Goal: Information Seeking & Learning: Learn about a topic

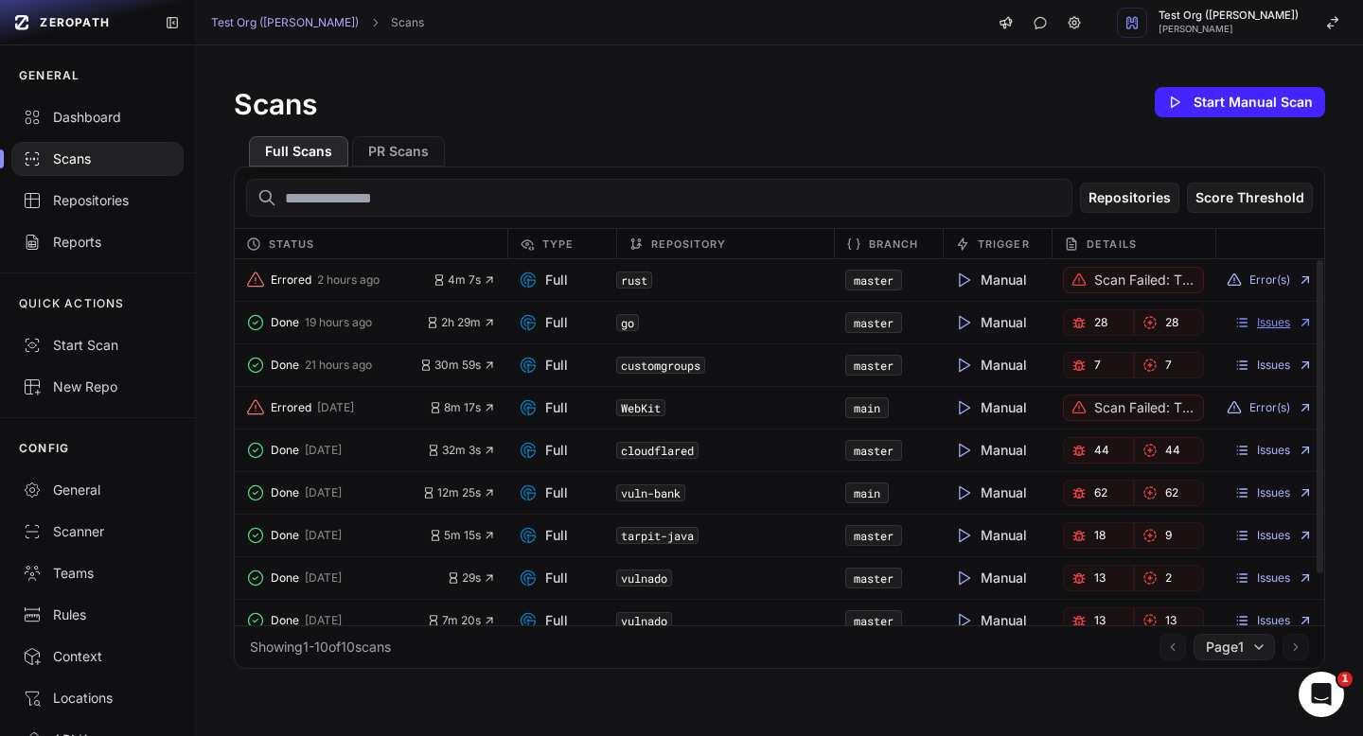
click at [1263, 329] on link "Issues" at bounding box center [1273, 322] width 79 height 15
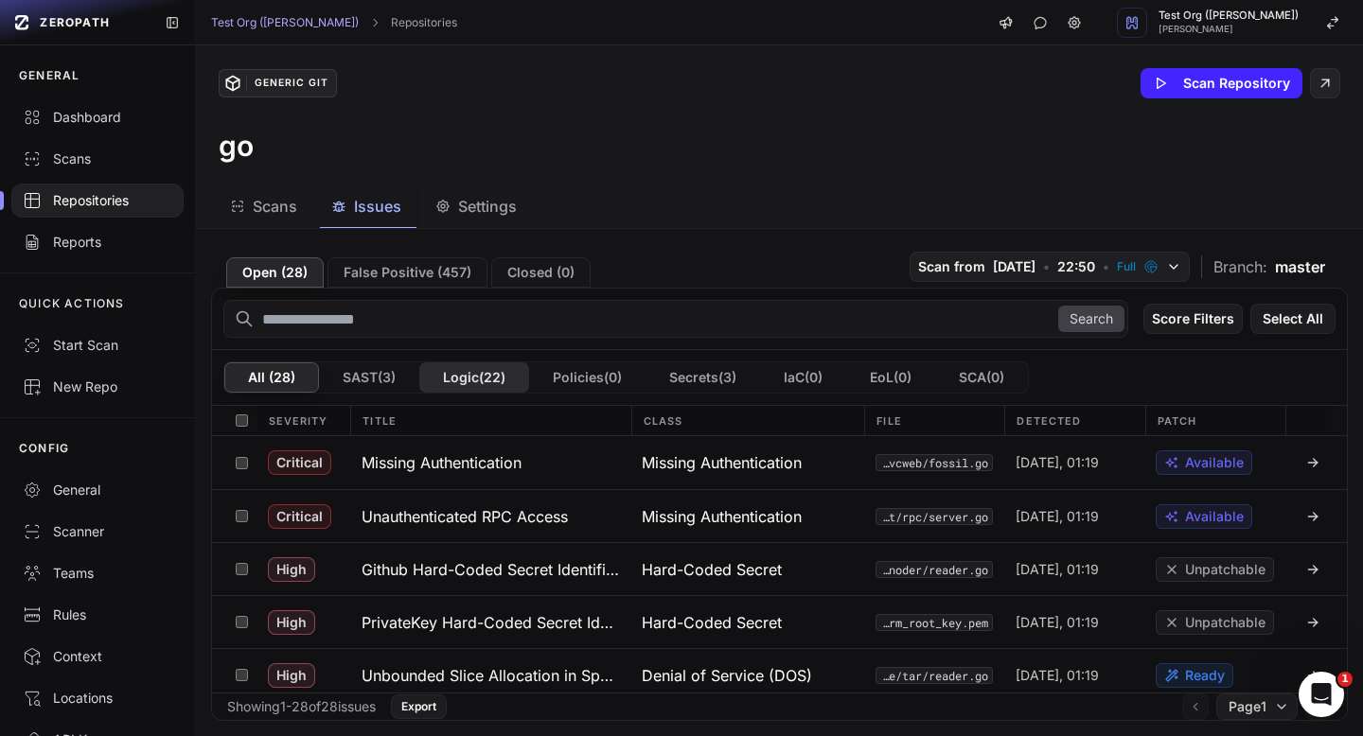
click at [458, 384] on button "Logic ( 22 )" at bounding box center [474, 377] width 110 height 30
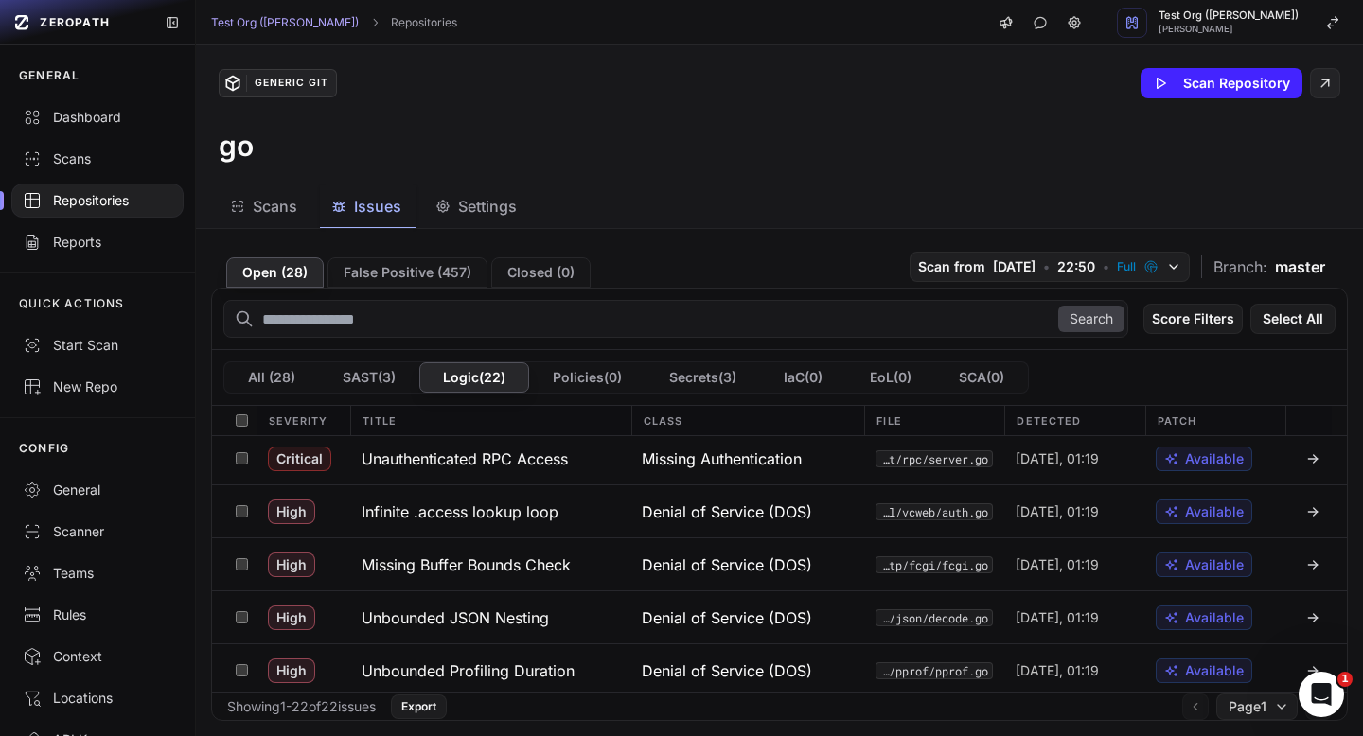
scroll to position [65, 0]
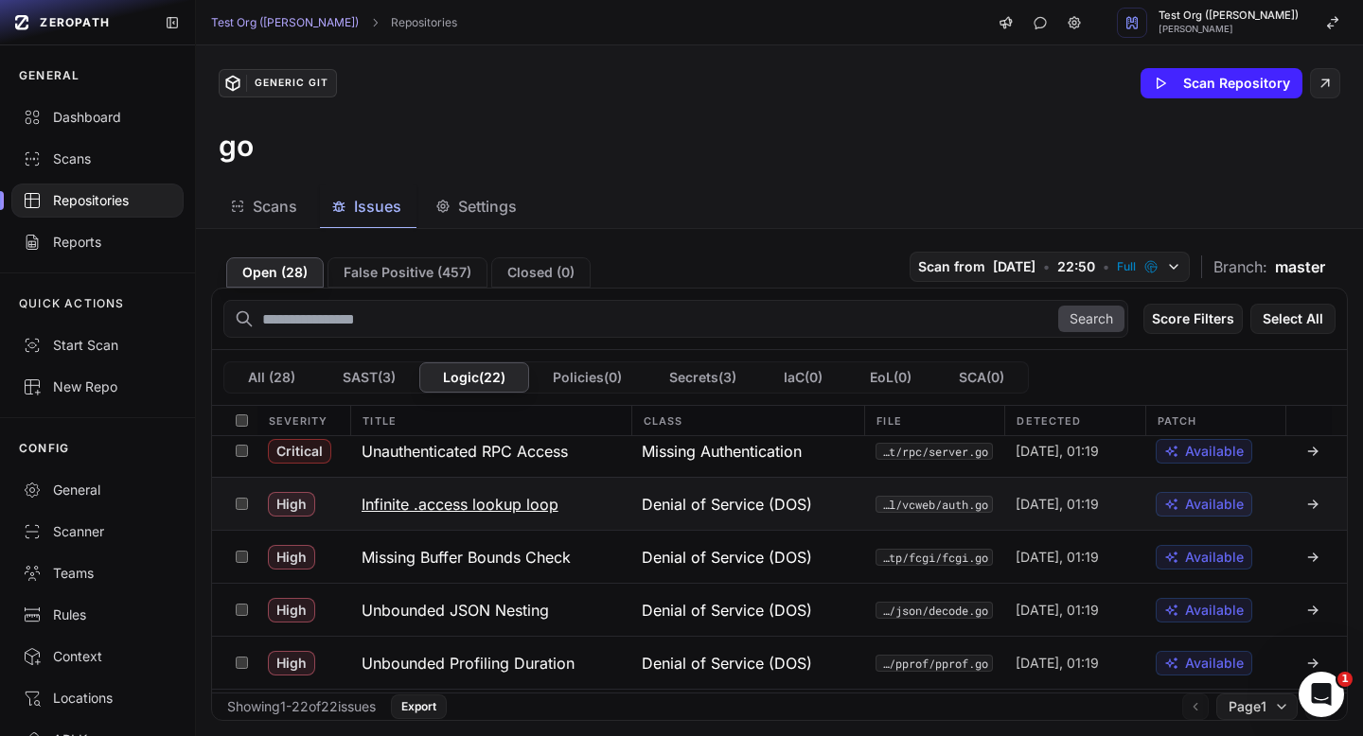
click at [579, 502] on button "Infinite .access lookup loop" at bounding box center [490, 504] width 280 height 52
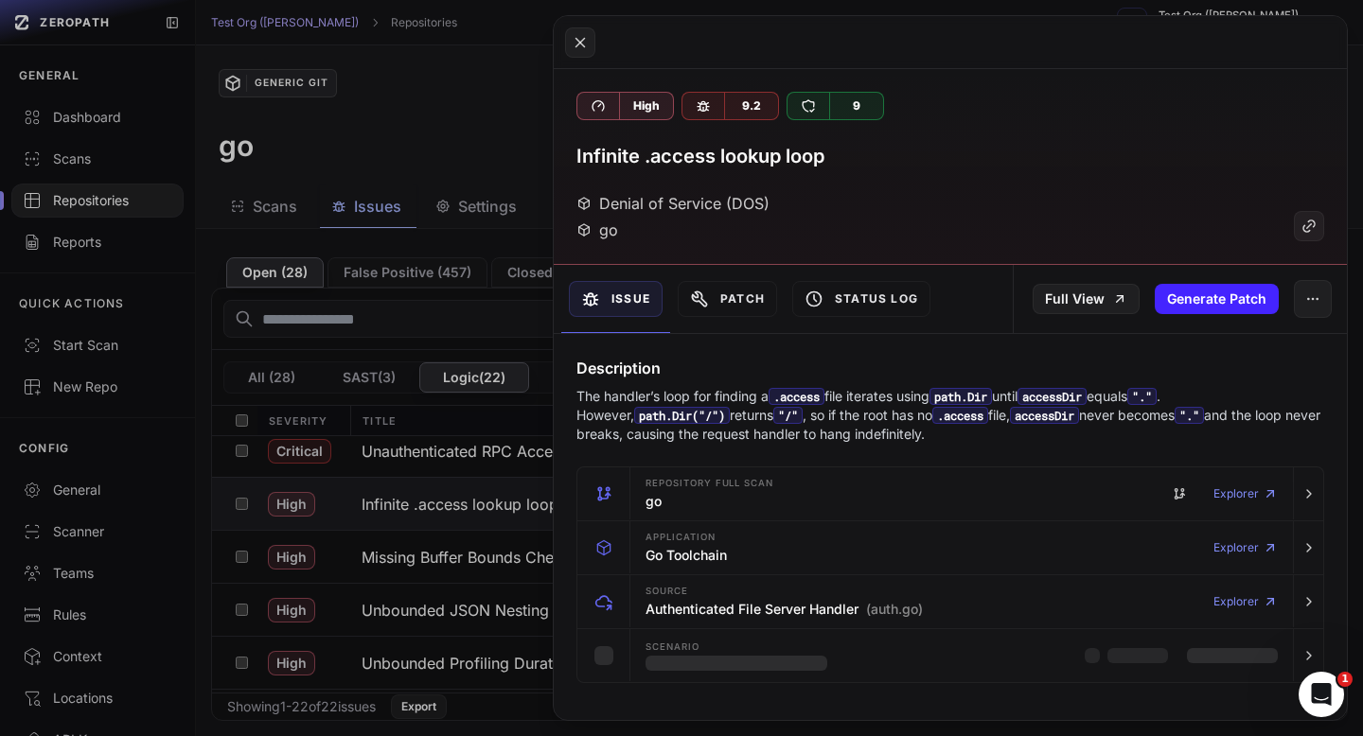
click at [475, 132] on button at bounding box center [681, 368] width 1363 height 736
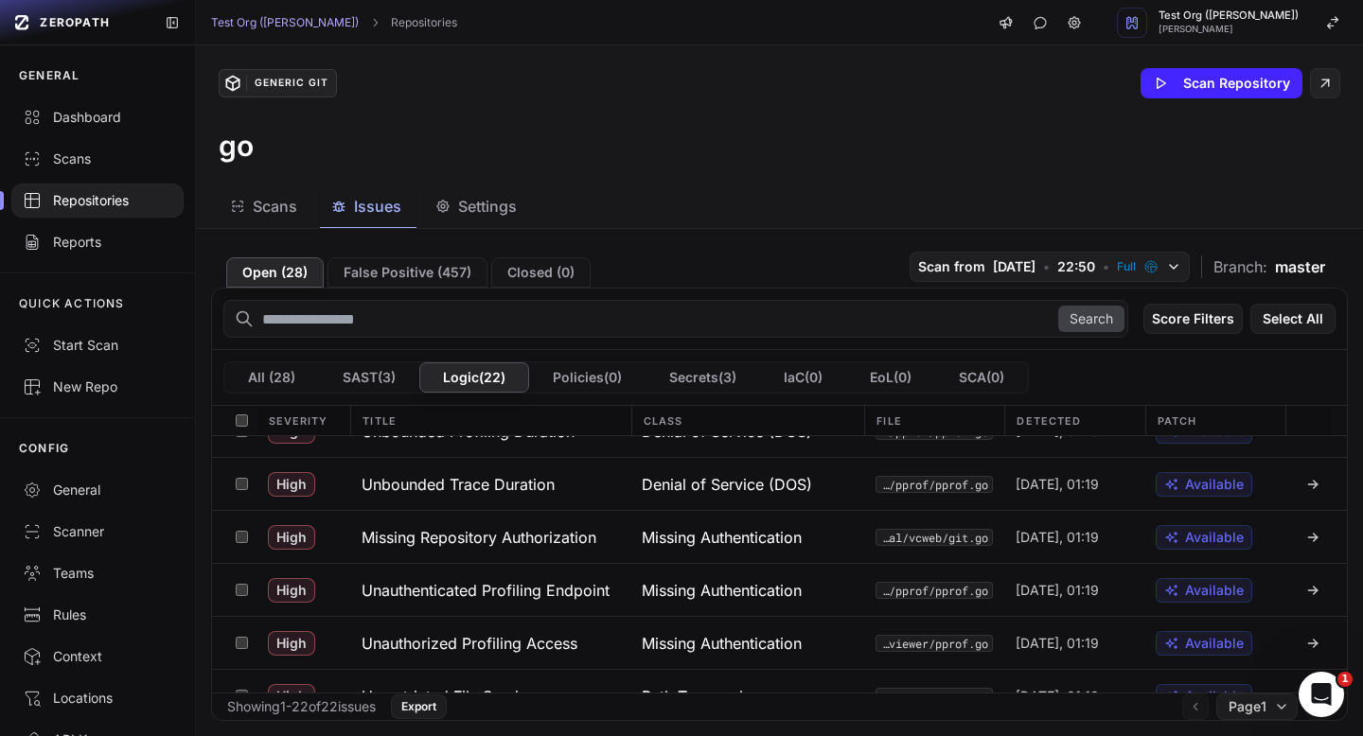
scroll to position [300, 0]
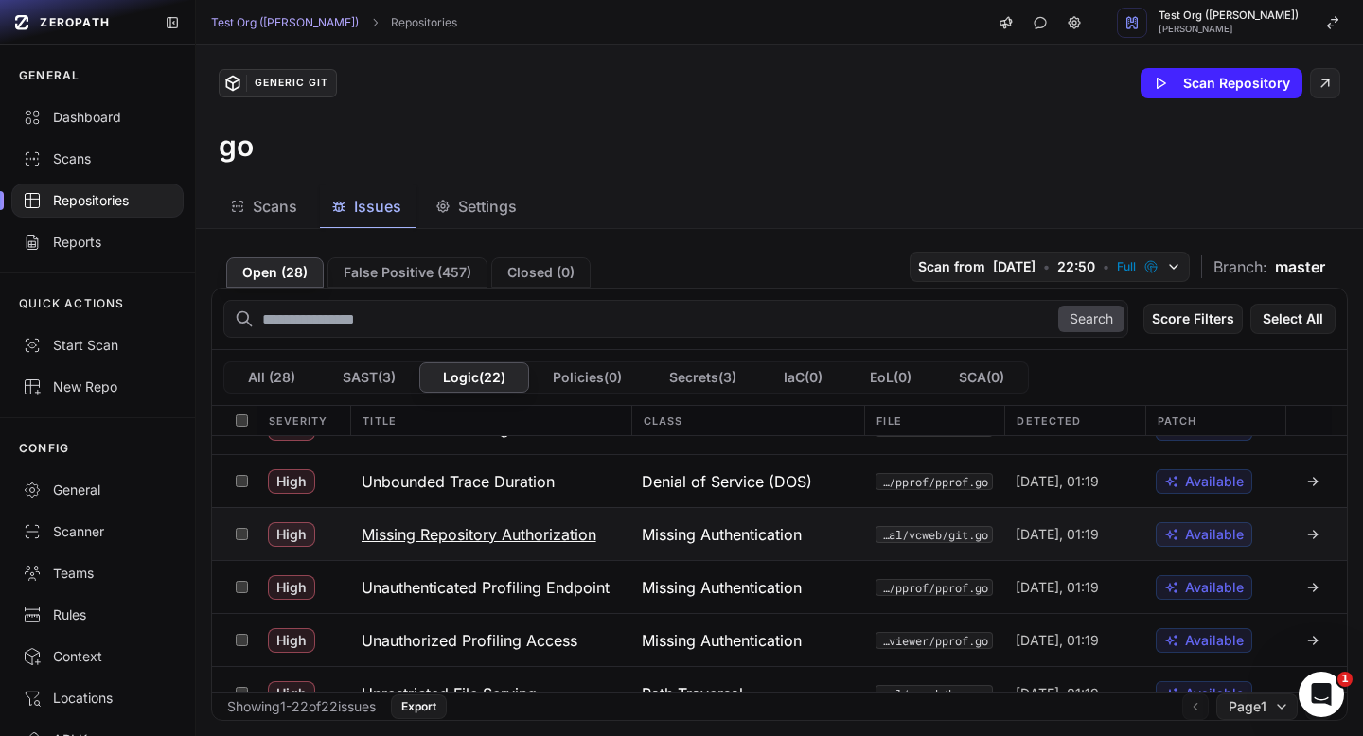
click at [563, 528] on h3 "Missing Repository Authorization" at bounding box center [478, 534] width 235 height 23
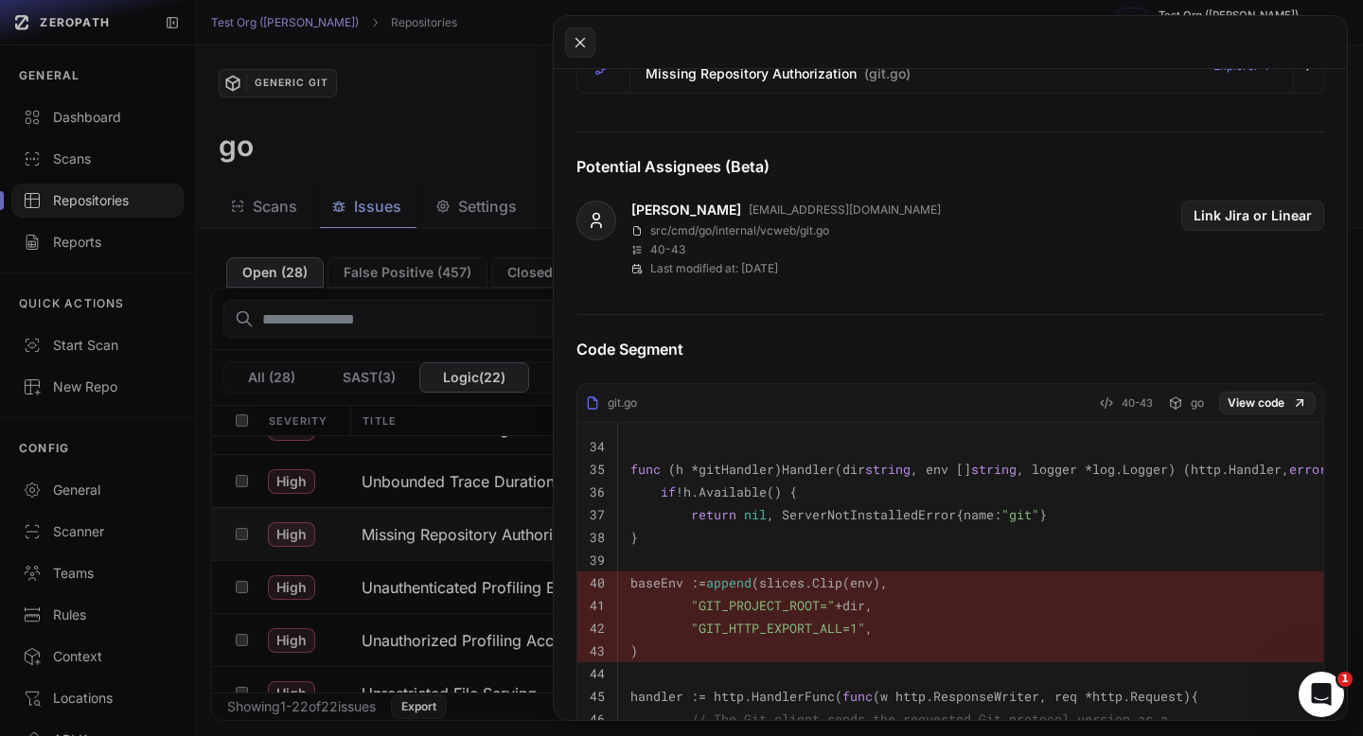
scroll to position [657, 0]
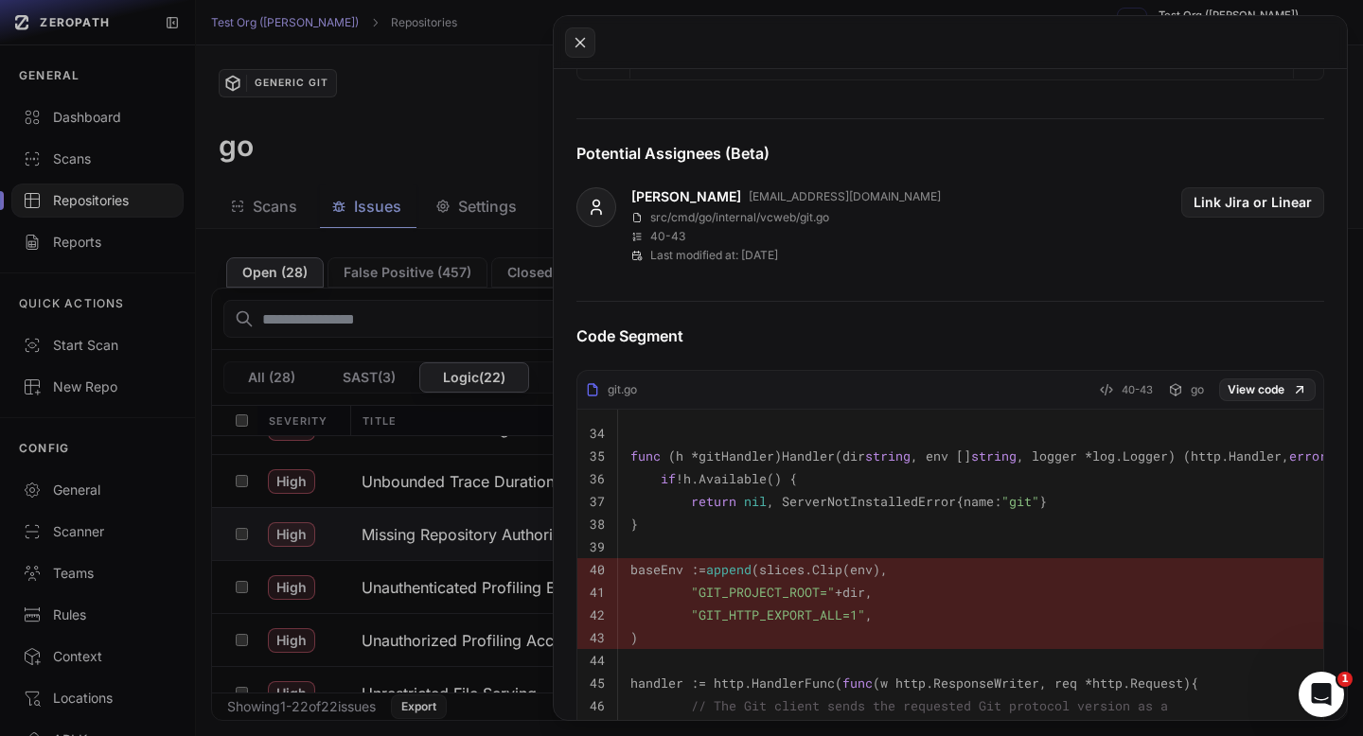
click at [473, 230] on button at bounding box center [681, 368] width 1363 height 736
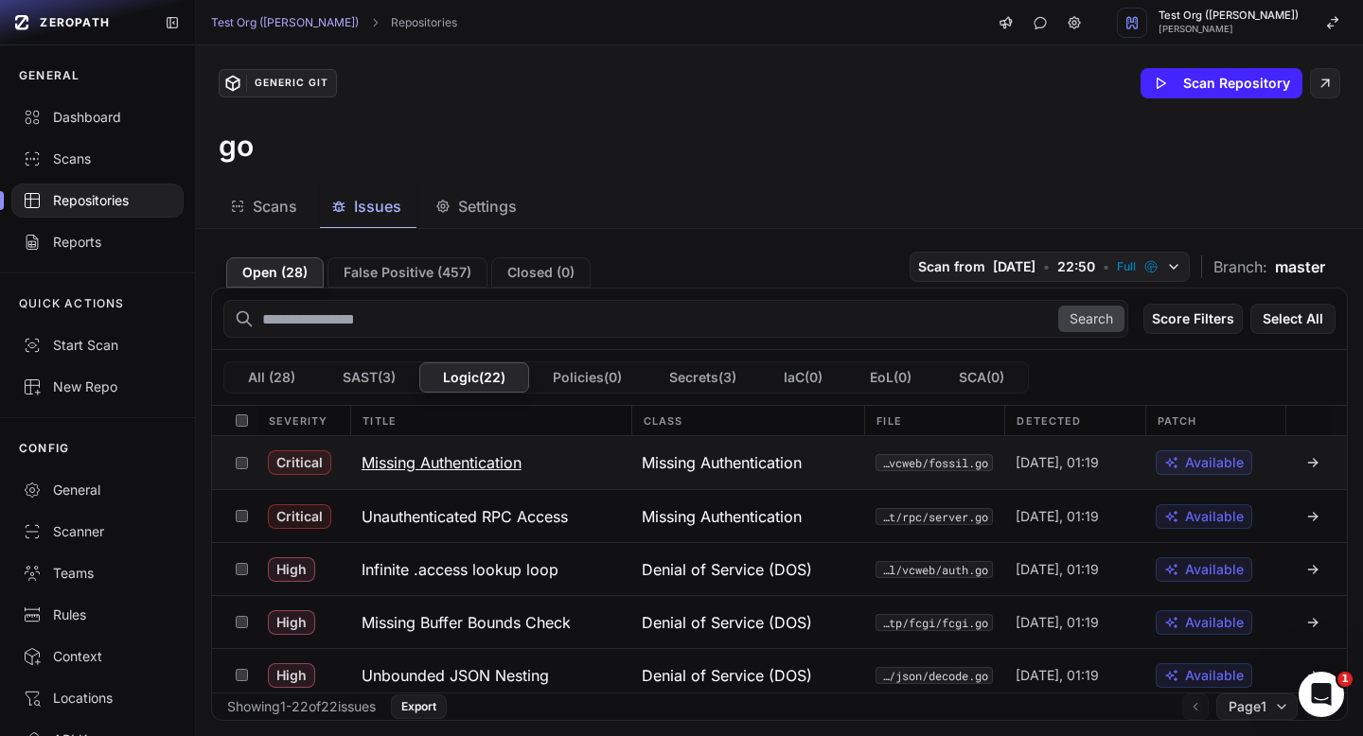
click at [487, 450] on button "Missing Authentication" at bounding box center [490, 462] width 280 height 53
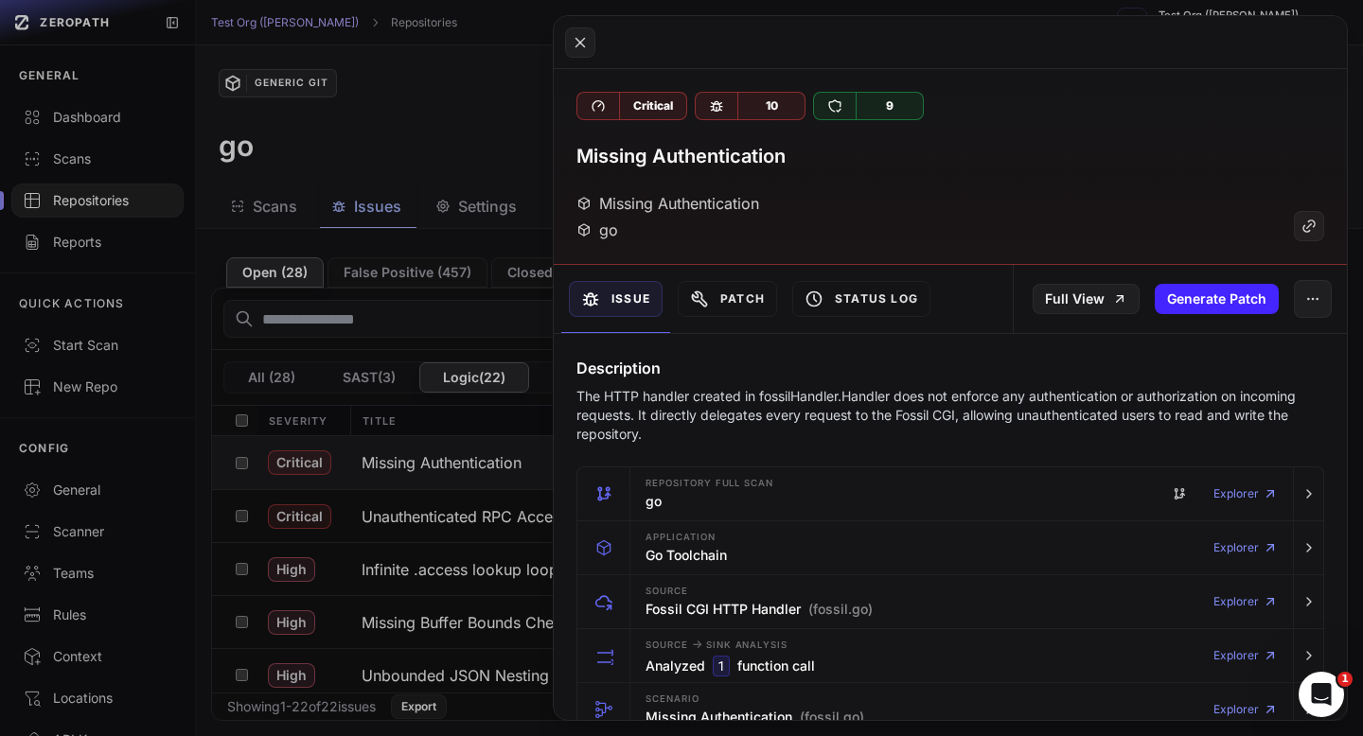
click at [729, 411] on p "The HTTP handler created in fossilHandler.Handler does not enforce any authenti…" at bounding box center [950, 415] width 748 height 57
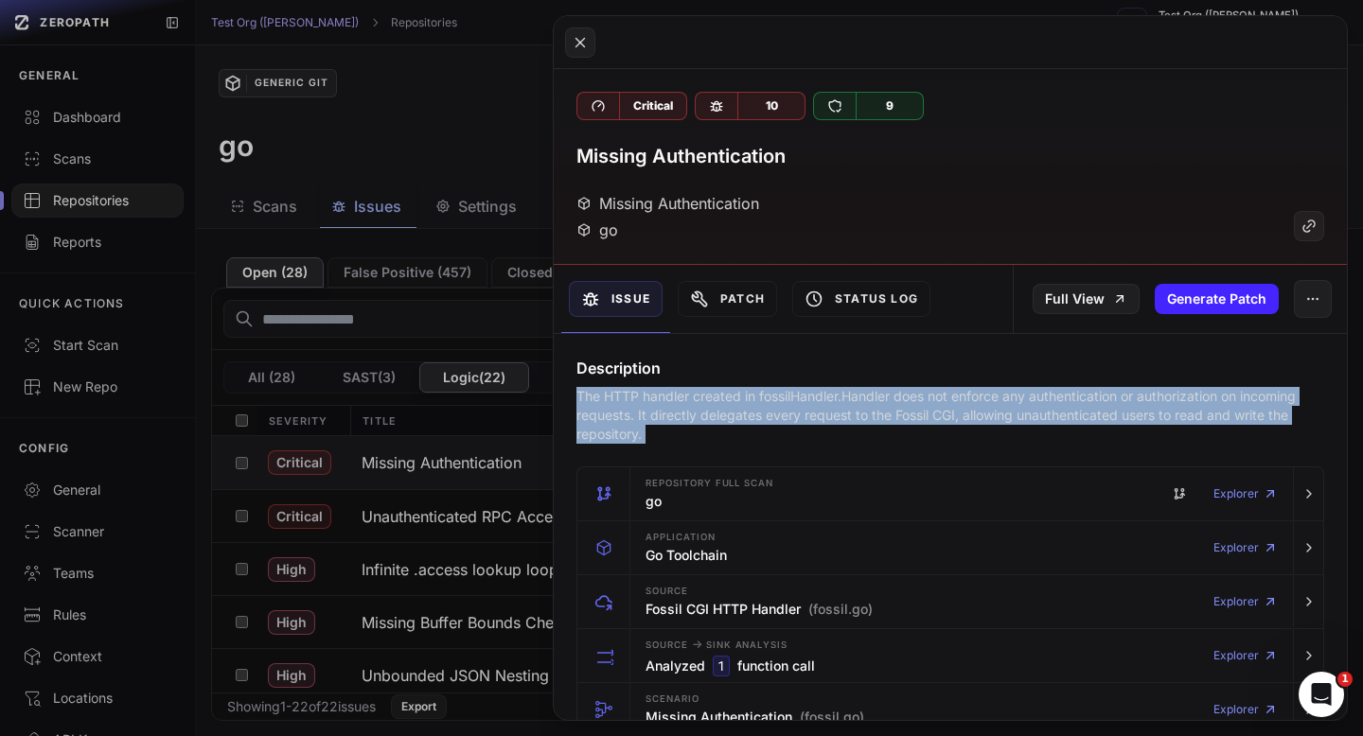
click at [729, 411] on p "The HTTP handler created in fossilHandler.Handler does not enforce any authenti…" at bounding box center [950, 415] width 748 height 57
copy div "The HTTP handler created in fossilHandler.Handler does not enforce any authenti…"
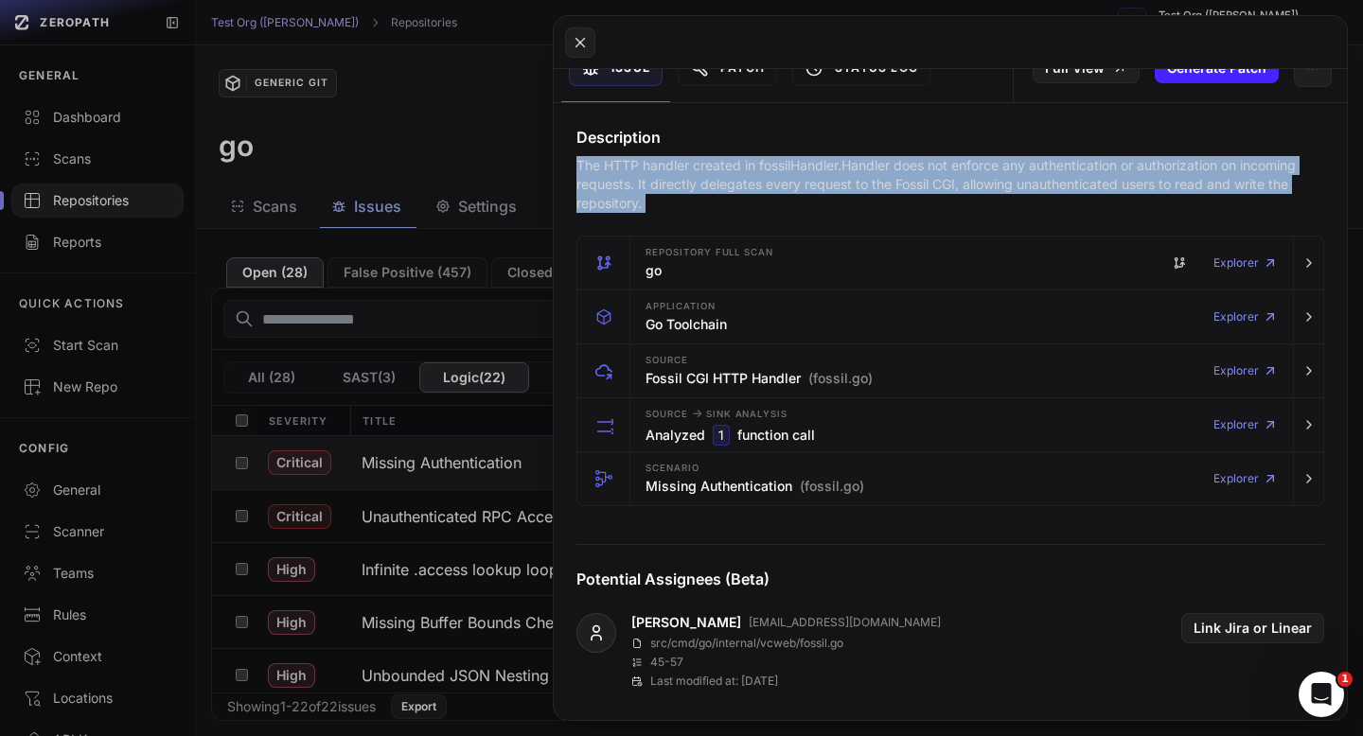
scroll to position [299, 0]
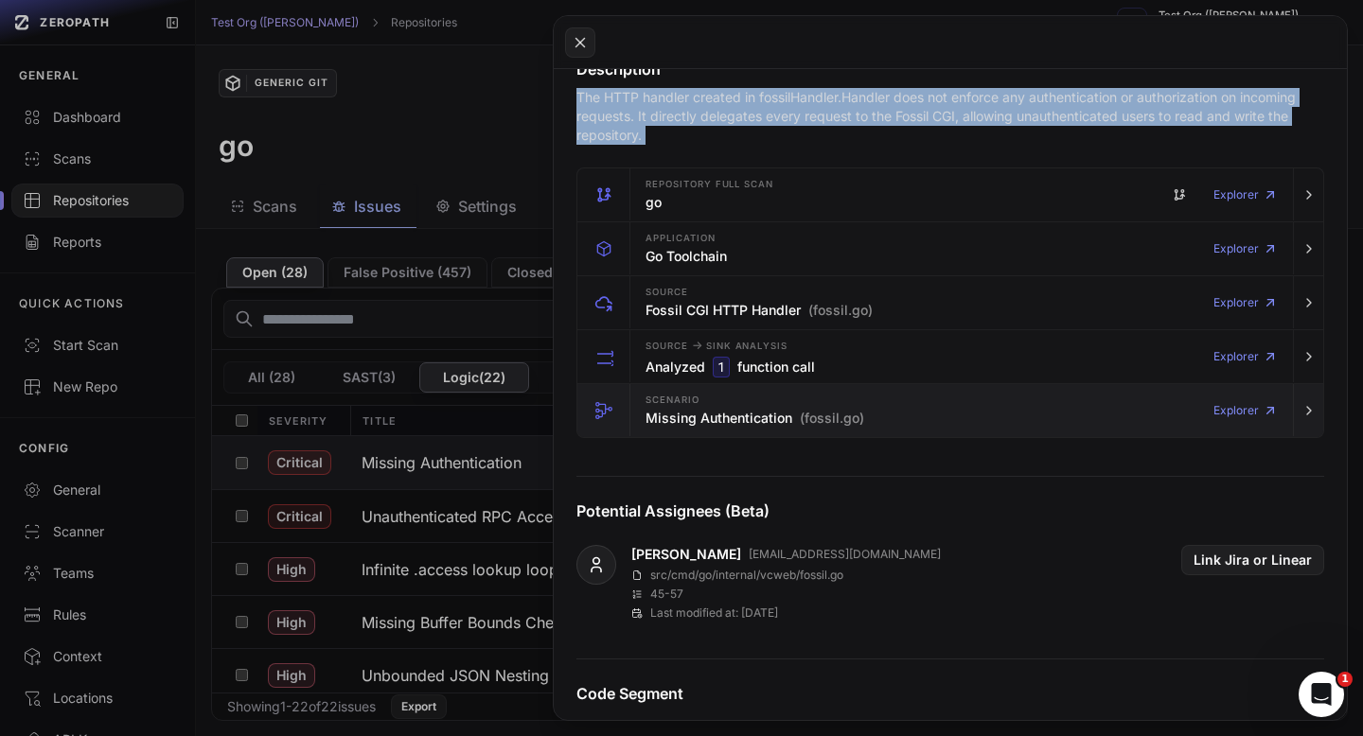
click at [724, 429] on div "Scenario Missing Authentication (fossil.go)" at bounding box center [754, 411] width 219 height 38
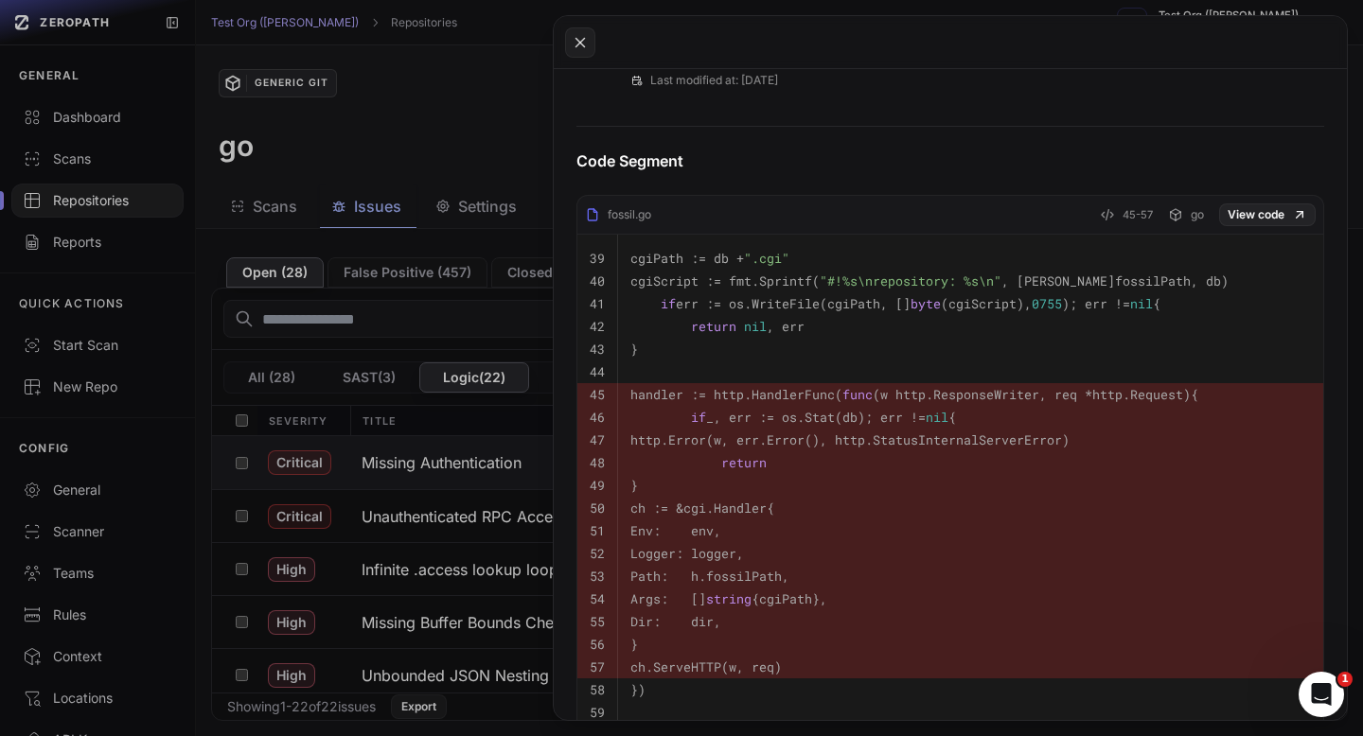
scroll to position [1592, 0]
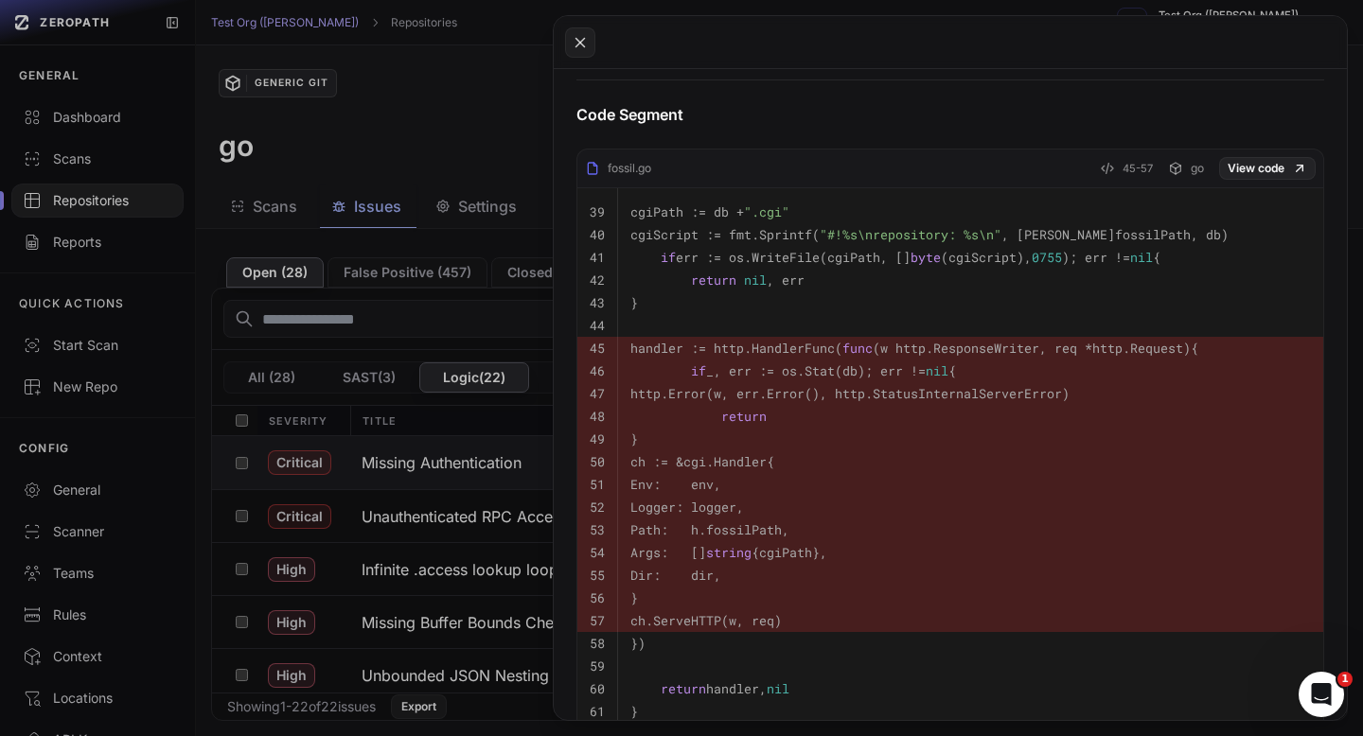
drag, startPoint x: 660, startPoint y: 340, endPoint x: 705, endPoint y: 650, distance: 313.5
click at [705, 650] on tbody "39 cgiPath := db + ".cgi" 40 cgiScript := fmt.Sprintf( "#!%s\nrepository: %s\n"…" at bounding box center [950, 473] width 746 height 571
copy tbody "handler := http.HandlerFunc( func (w http.ResponseWriter, req *http.Request) { …"
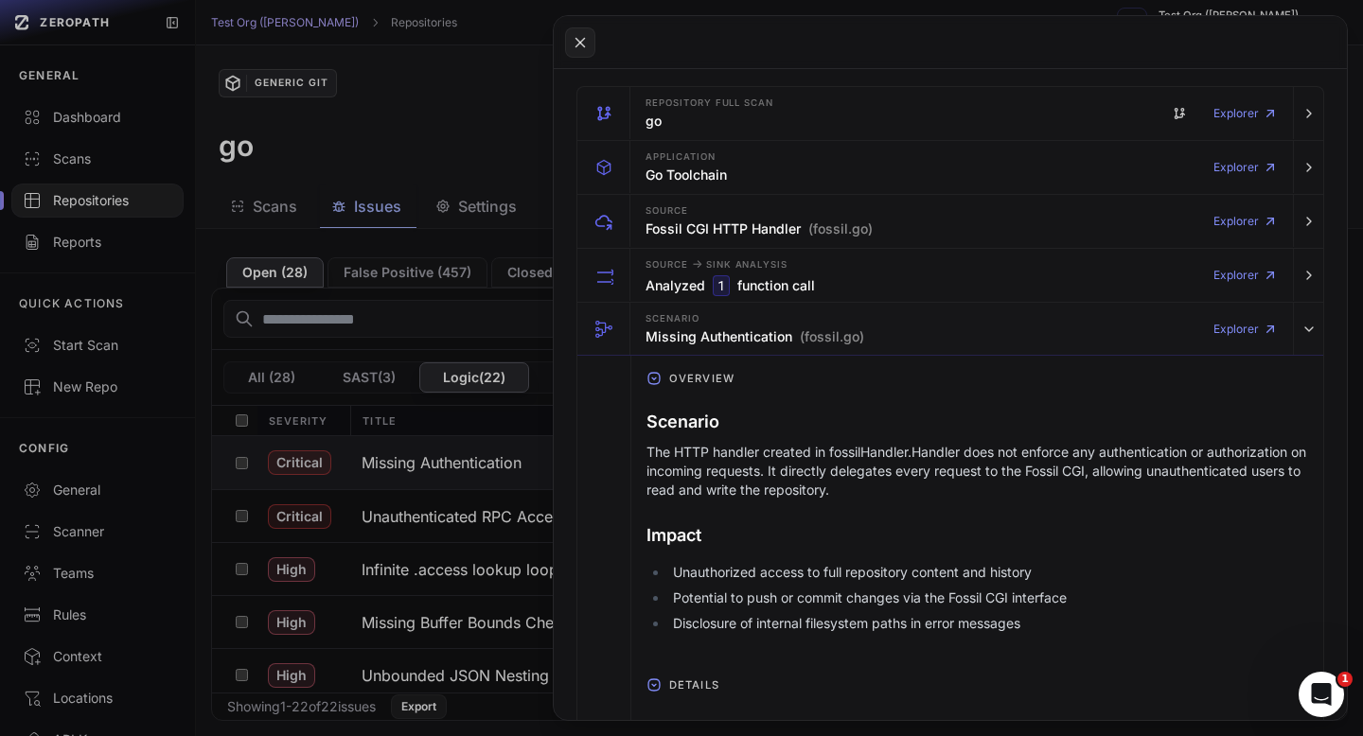
scroll to position [376, 0]
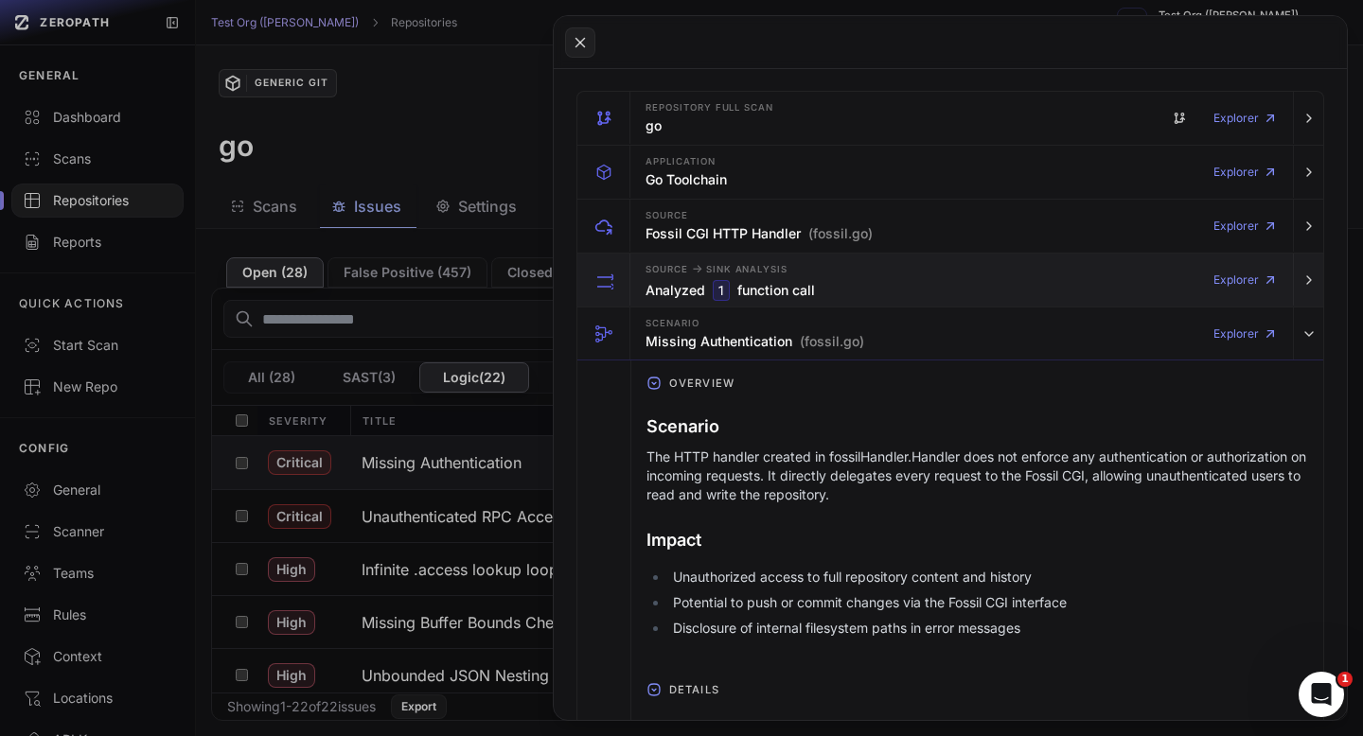
click at [865, 275] on div "Source -> Sink Analysis Analyzed 1 function call Explorer" at bounding box center [961, 280] width 647 height 53
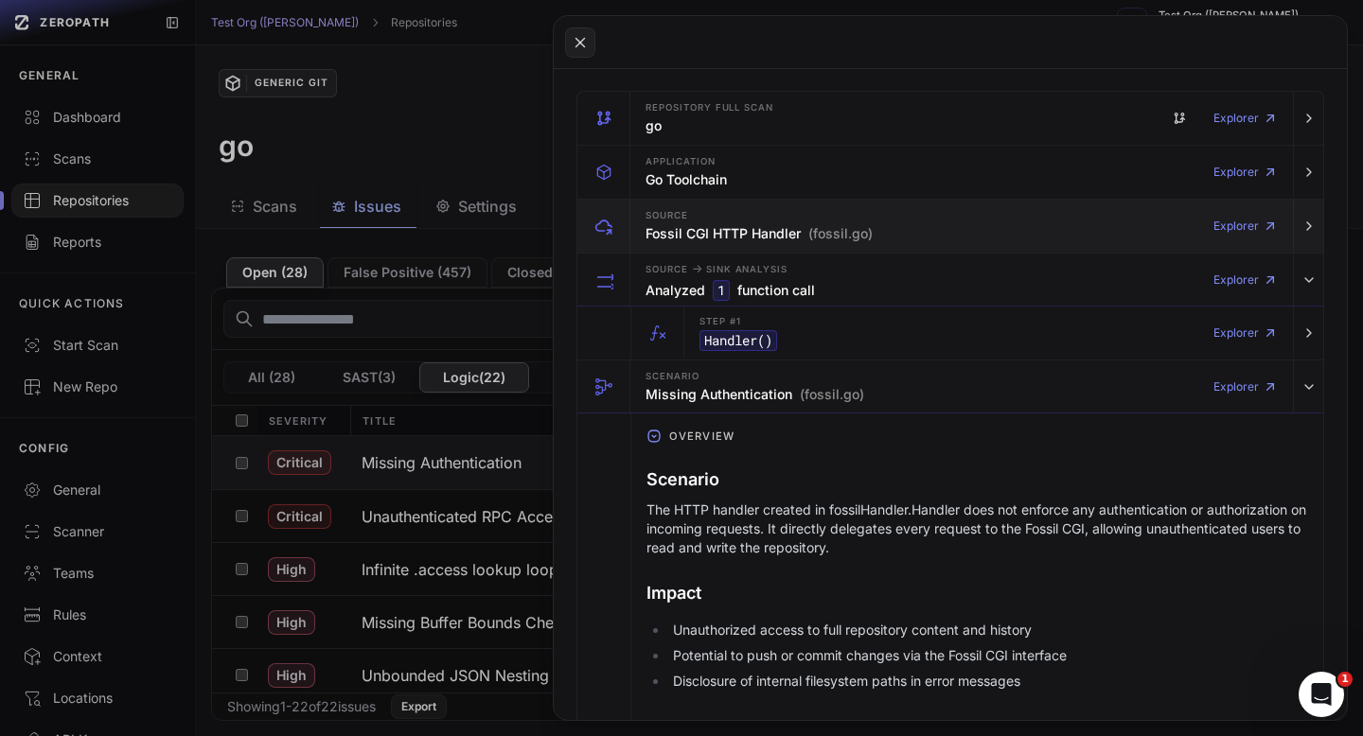
click at [868, 220] on div "Source Fossil CGI HTTP Handler (fossil.go)" at bounding box center [758, 226] width 227 height 38
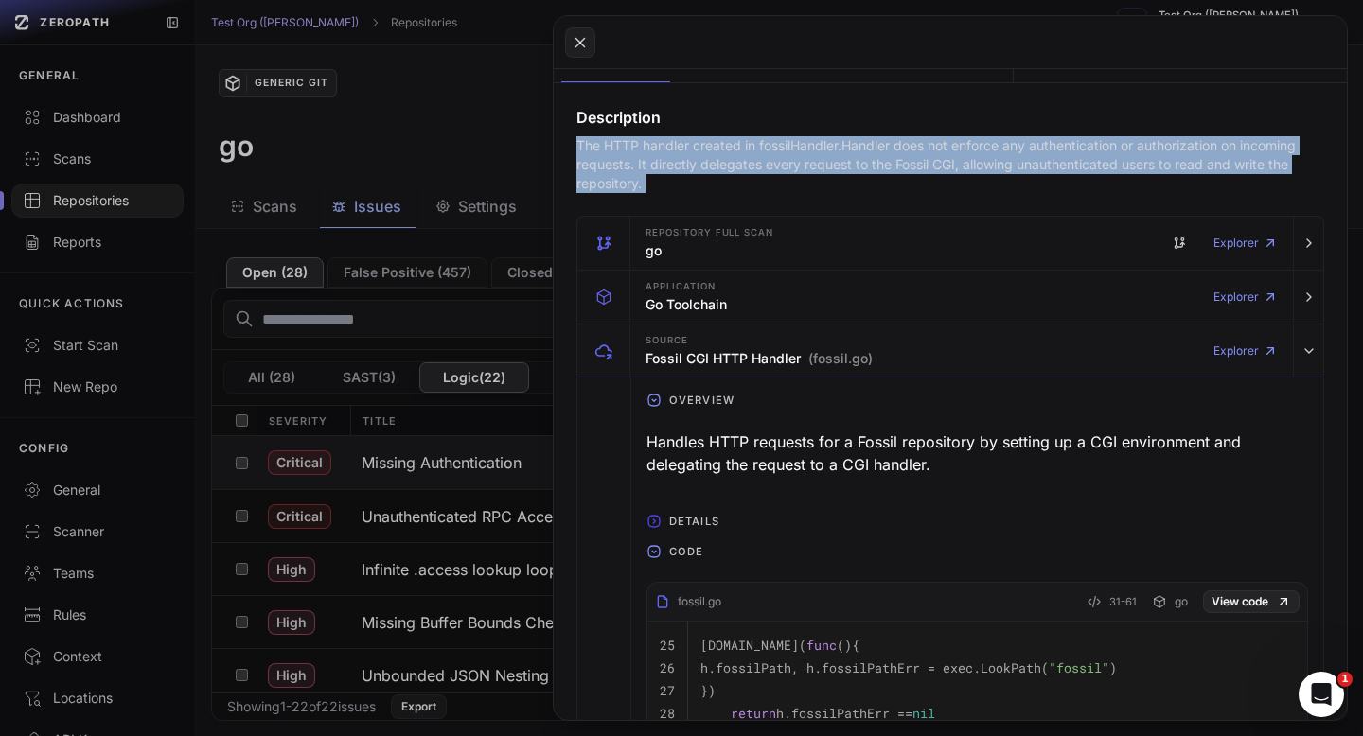
scroll to position [253, 0]
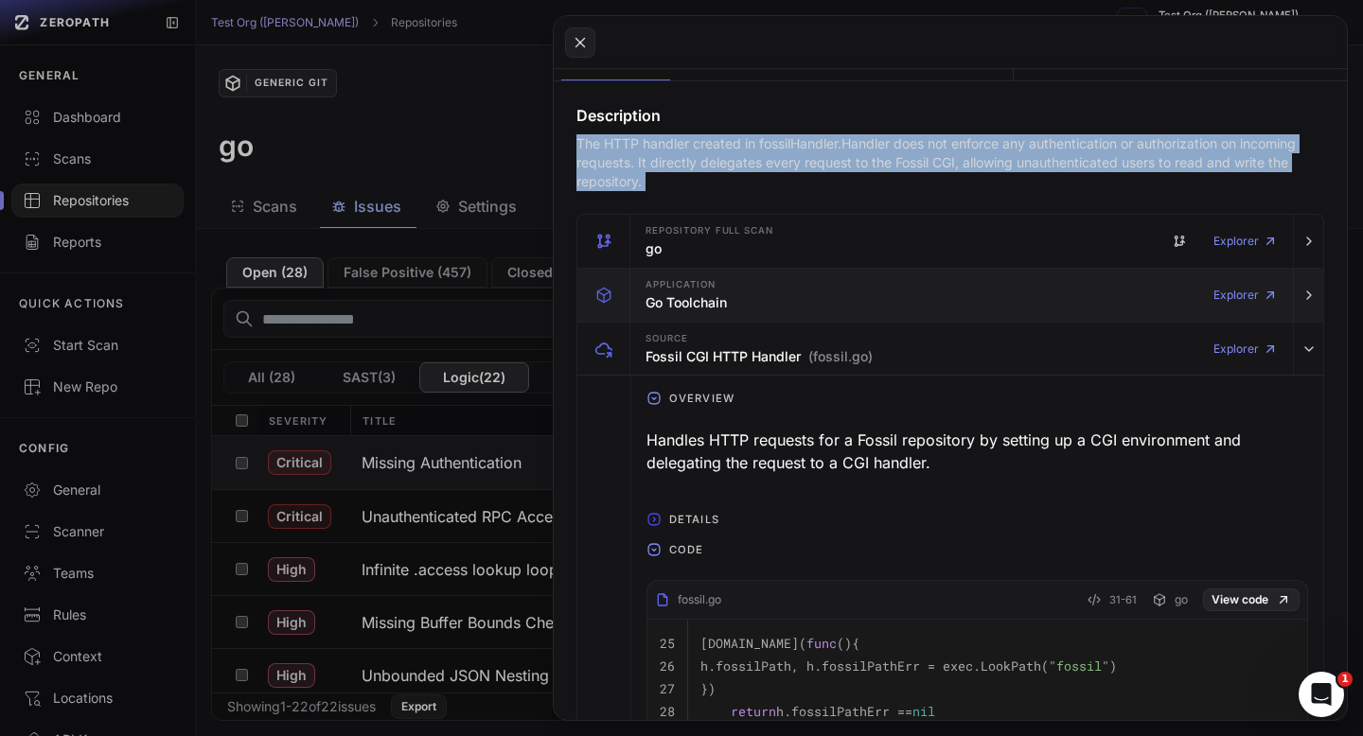
click at [828, 298] on div "Application Go Toolchain Explorer" at bounding box center [961, 295] width 647 height 53
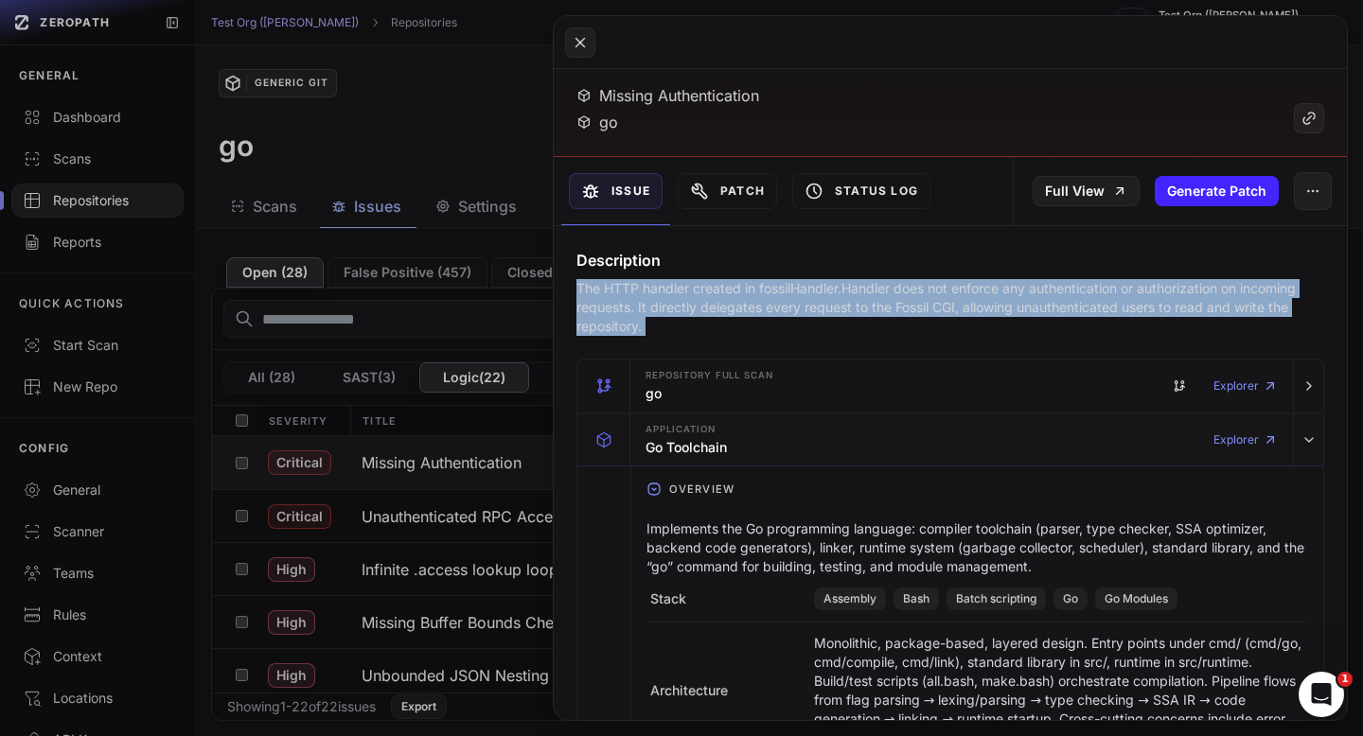
scroll to position [77, 0]
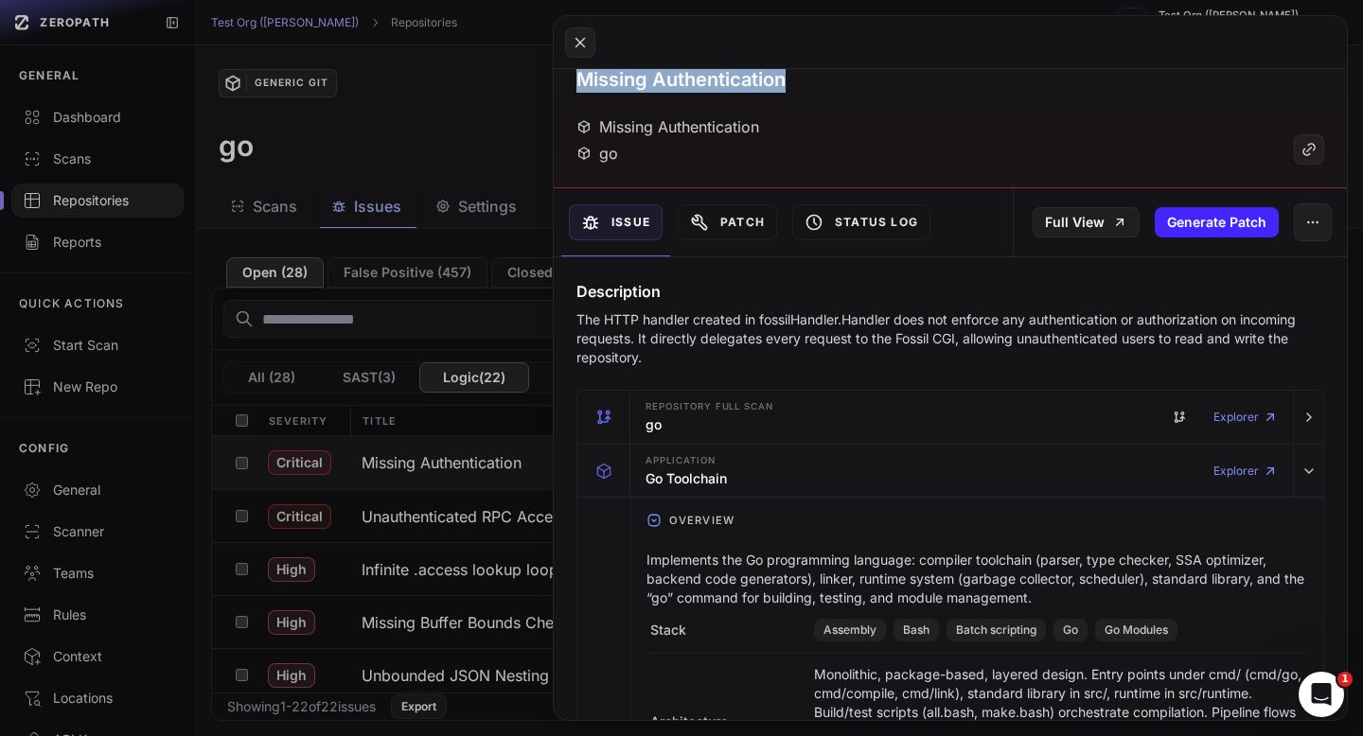
click at [707, 86] on h3 "Missing Authentication" at bounding box center [680, 79] width 209 height 26
copy div "Missing Authentication"
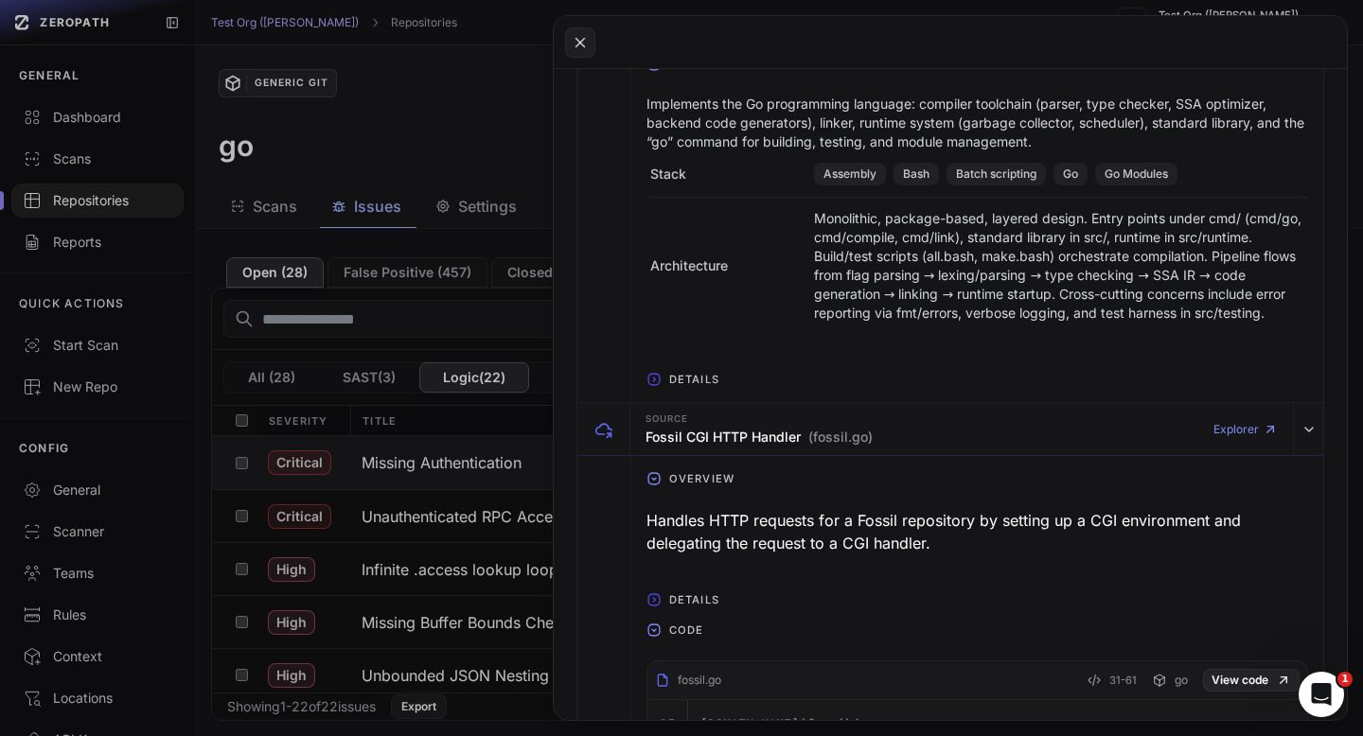
scroll to position [606, 0]
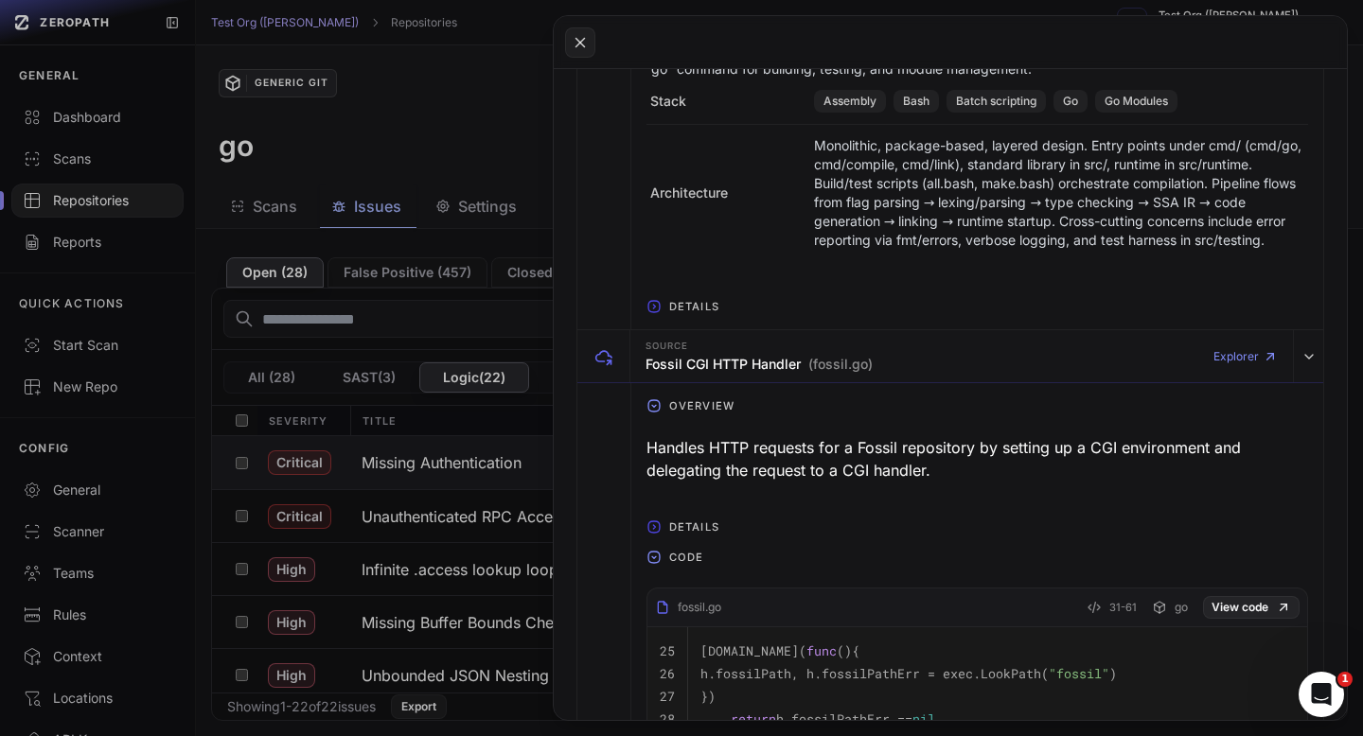
click at [681, 299] on span "Details" at bounding box center [693, 306] width 65 height 30
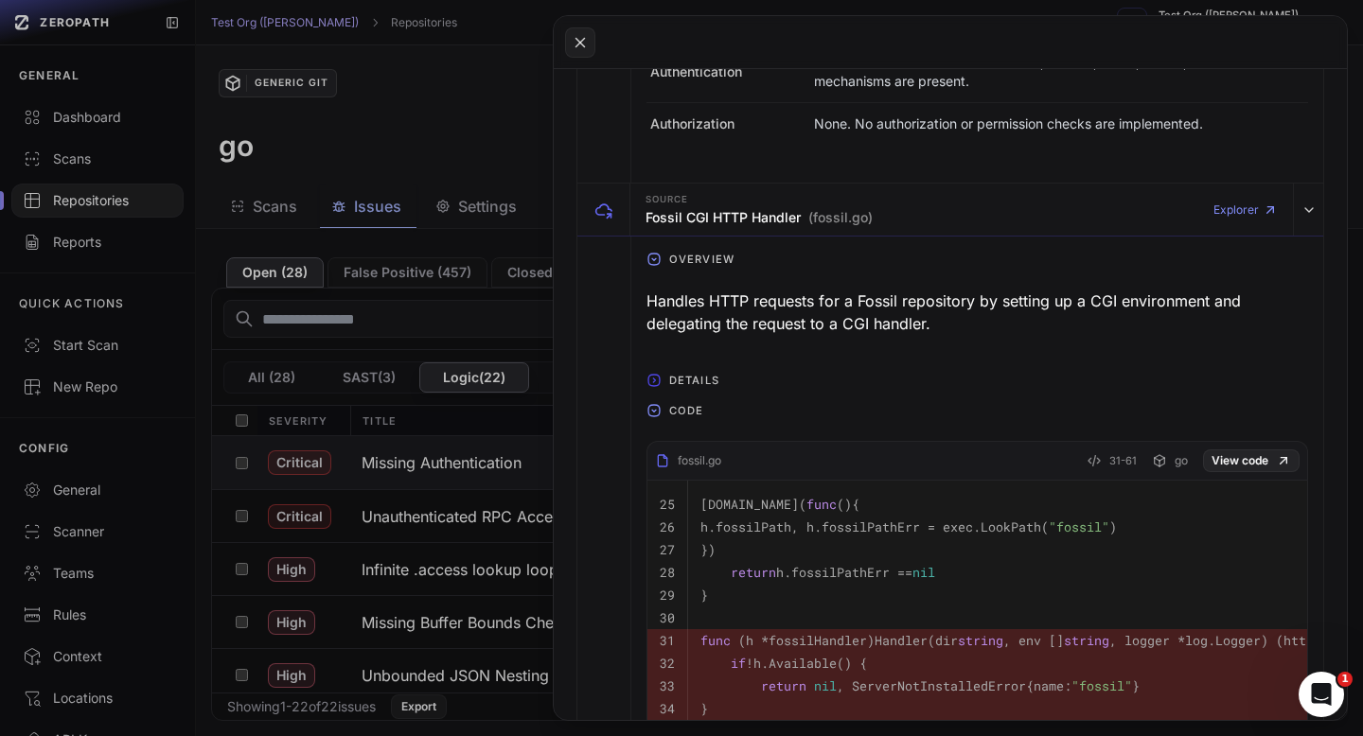
scroll to position [920, 0]
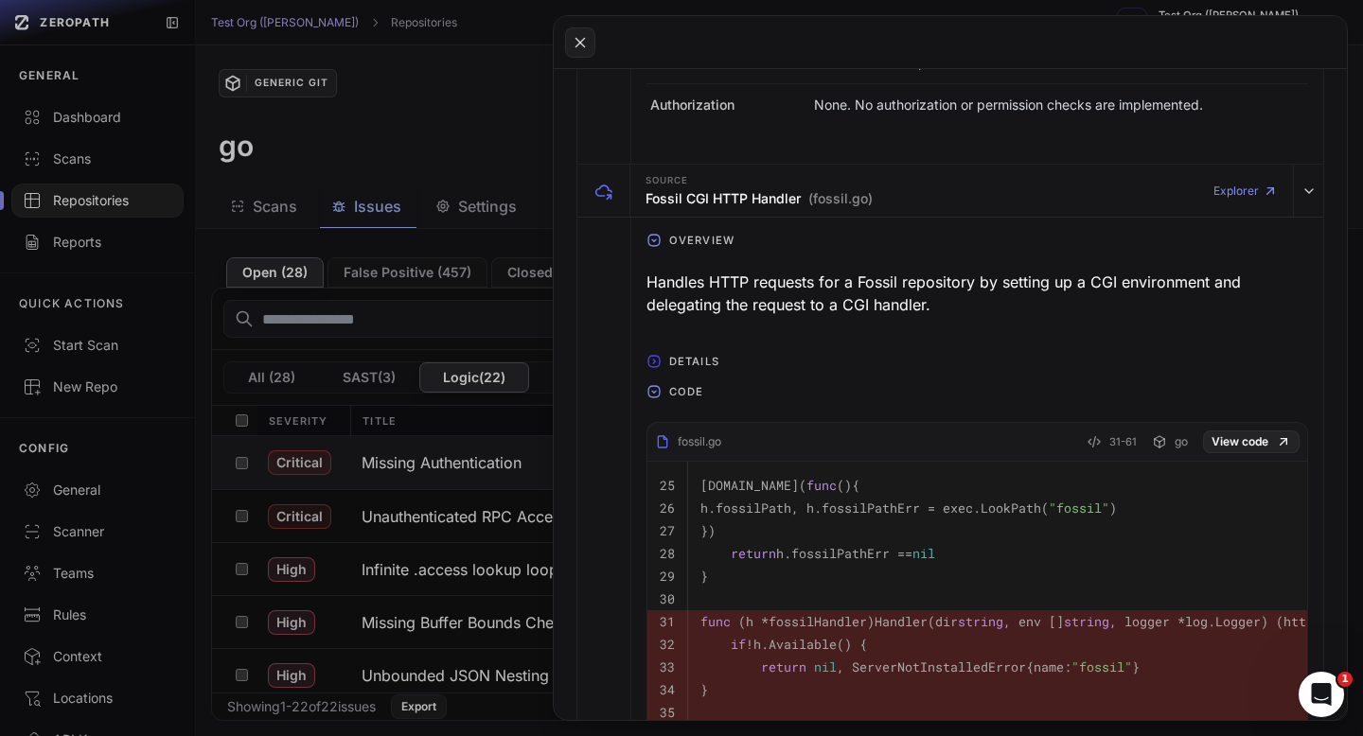
click at [654, 386] on icon "button" at bounding box center [653, 391] width 11 height 11
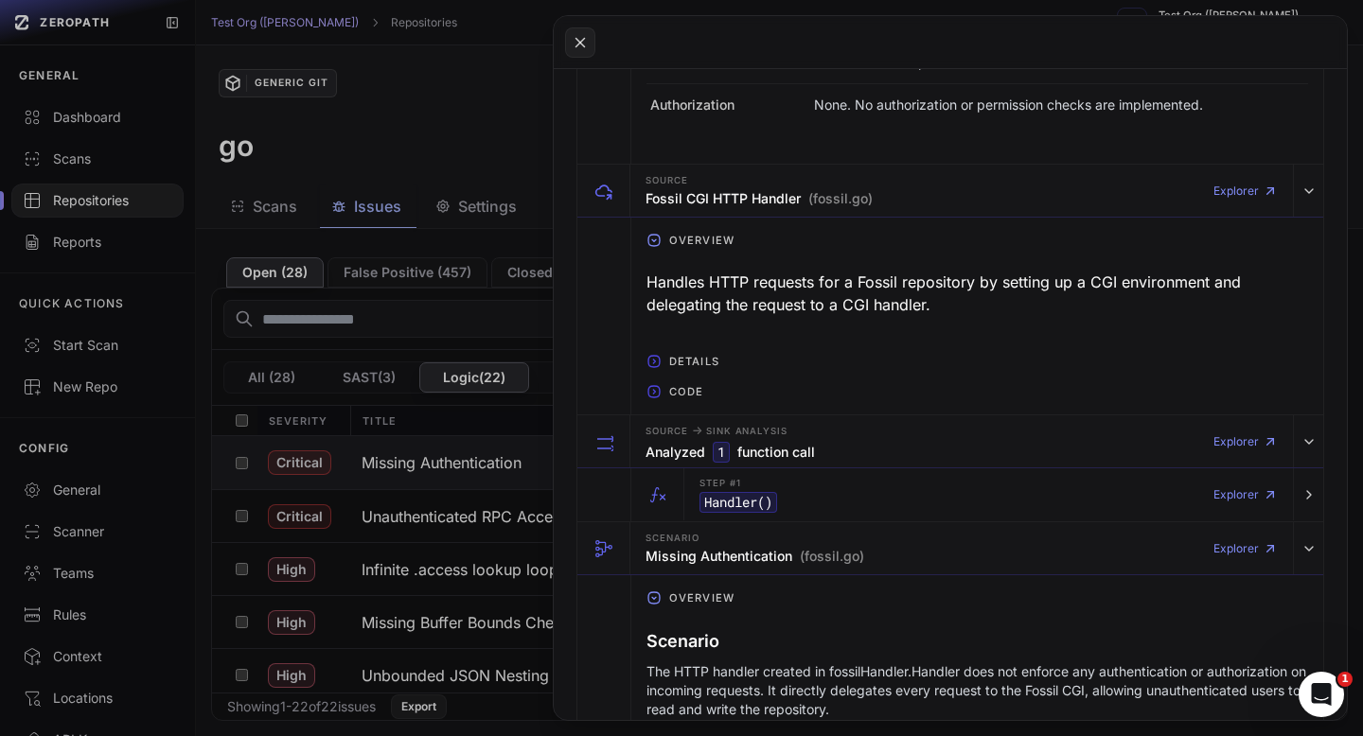
click at [654, 383] on button "Code" at bounding box center [977, 392] width 692 height 30
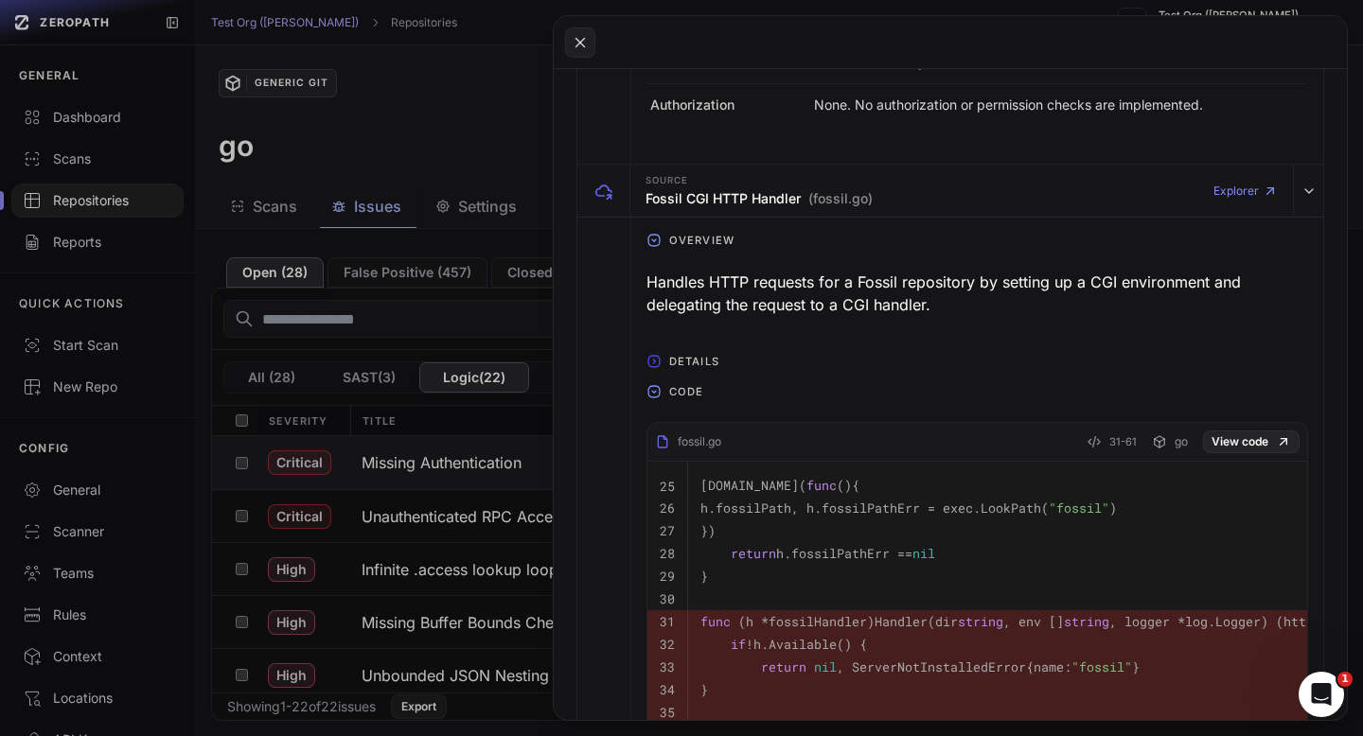
click at [654, 366] on icon "button" at bounding box center [653, 361] width 15 height 15
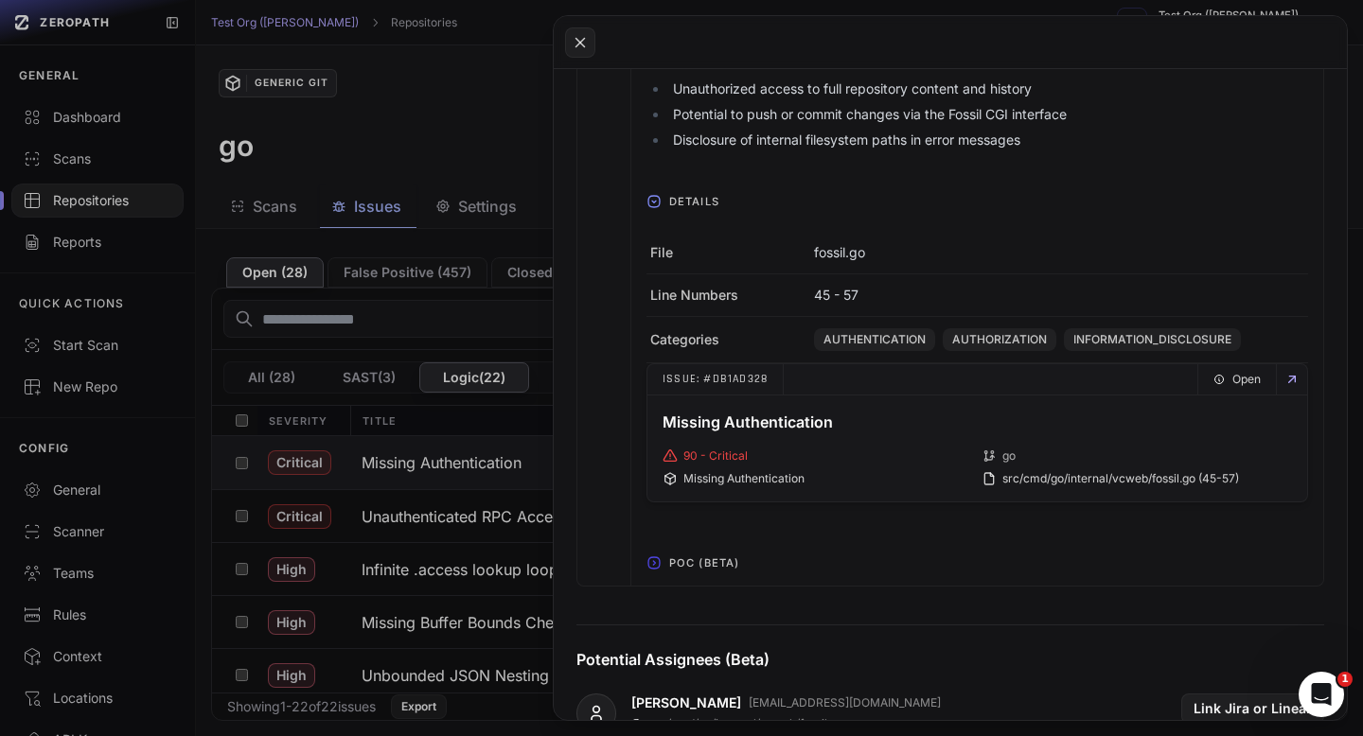
scroll to position [3036, 0]
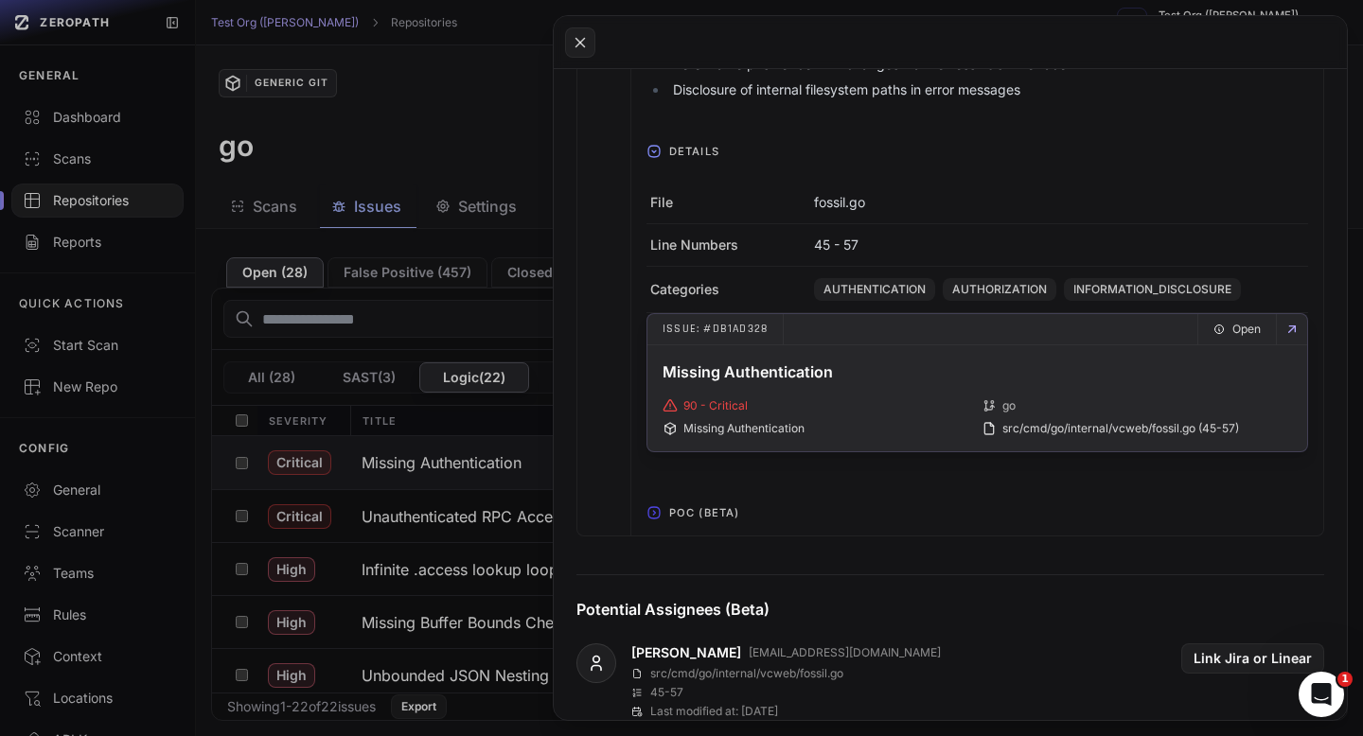
click at [1246, 326] on span "Open" at bounding box center [1246, 329] width 28 height 30
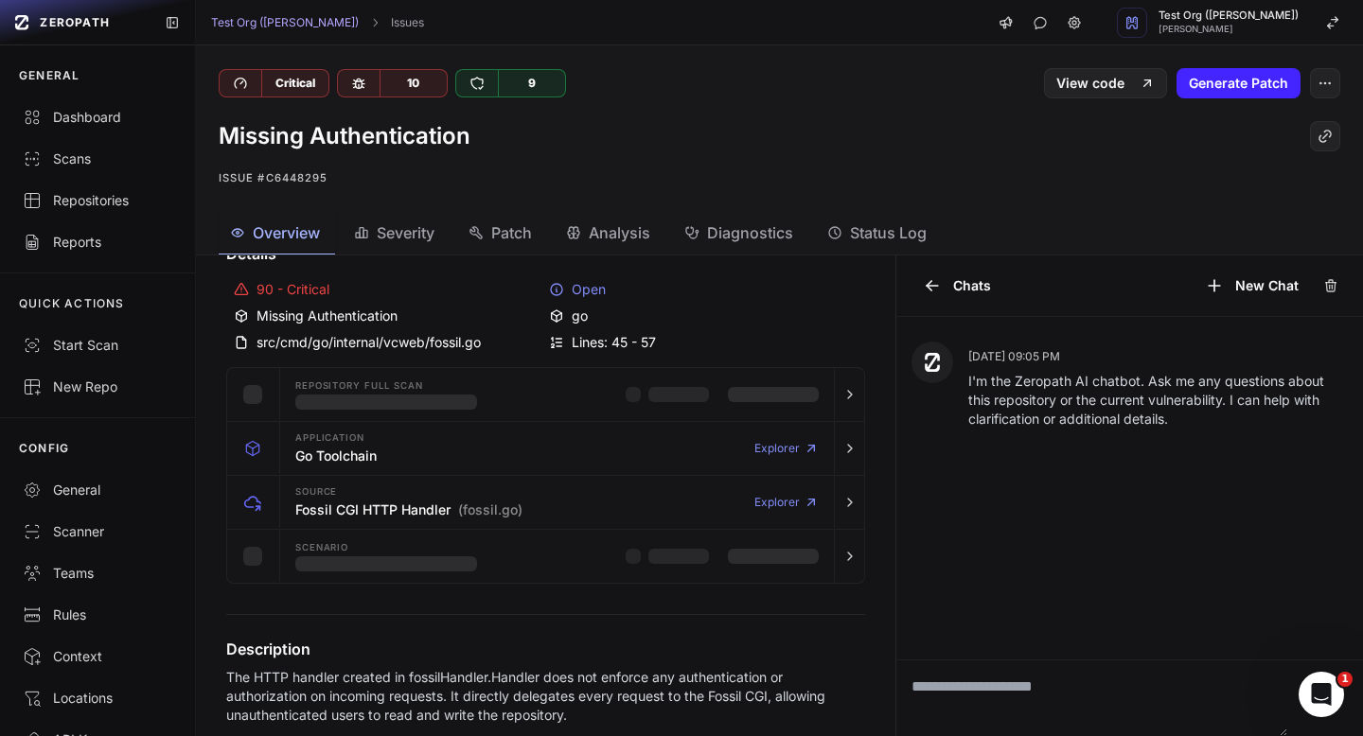
scroll to position [54, 0]
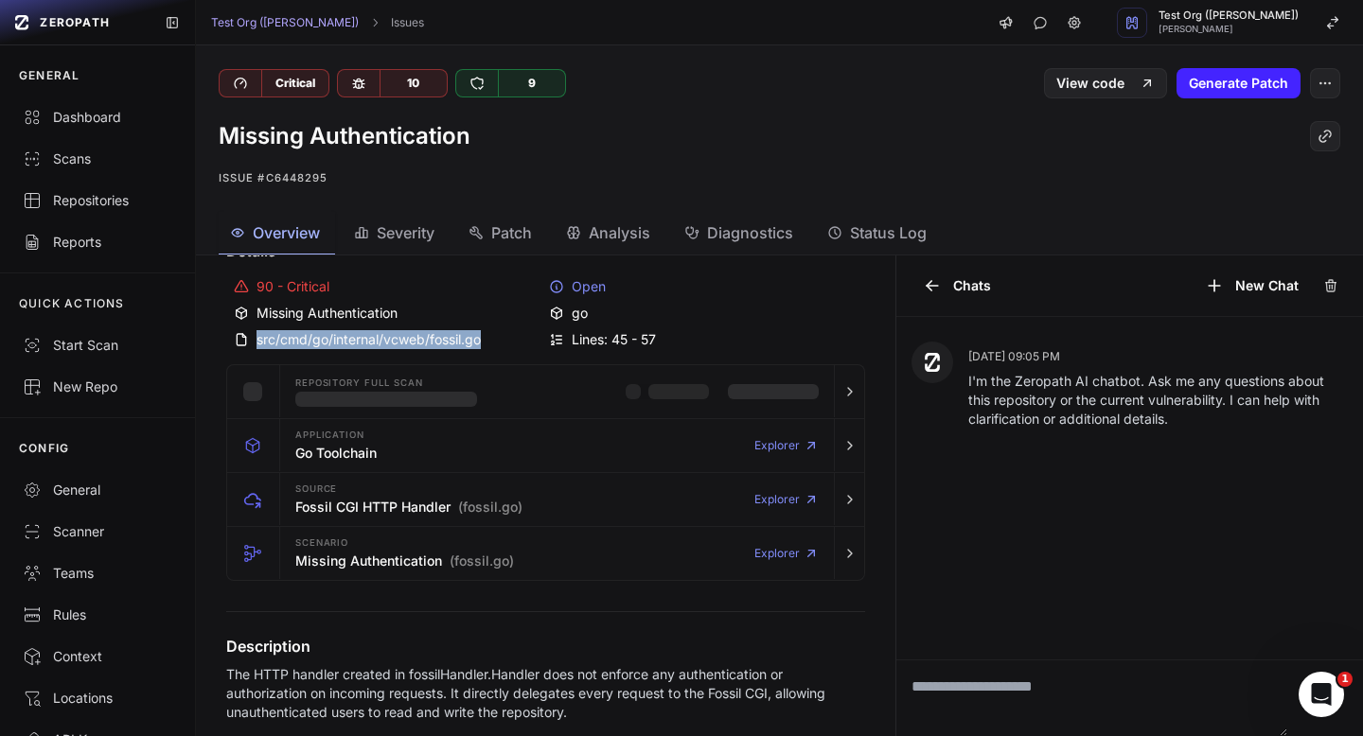
drag, startPoint x: 481, startPoint y: 336, endPoint x: 253, endPoint y: 338, distance: 228.1
click at [253, 338] on div "src/cmd/go/internal/vcweb/fossil.go" at bounding box center [388, 339] width 308 height 19
copy div "src/cmd/go/internal/vcweb/fossil.go"
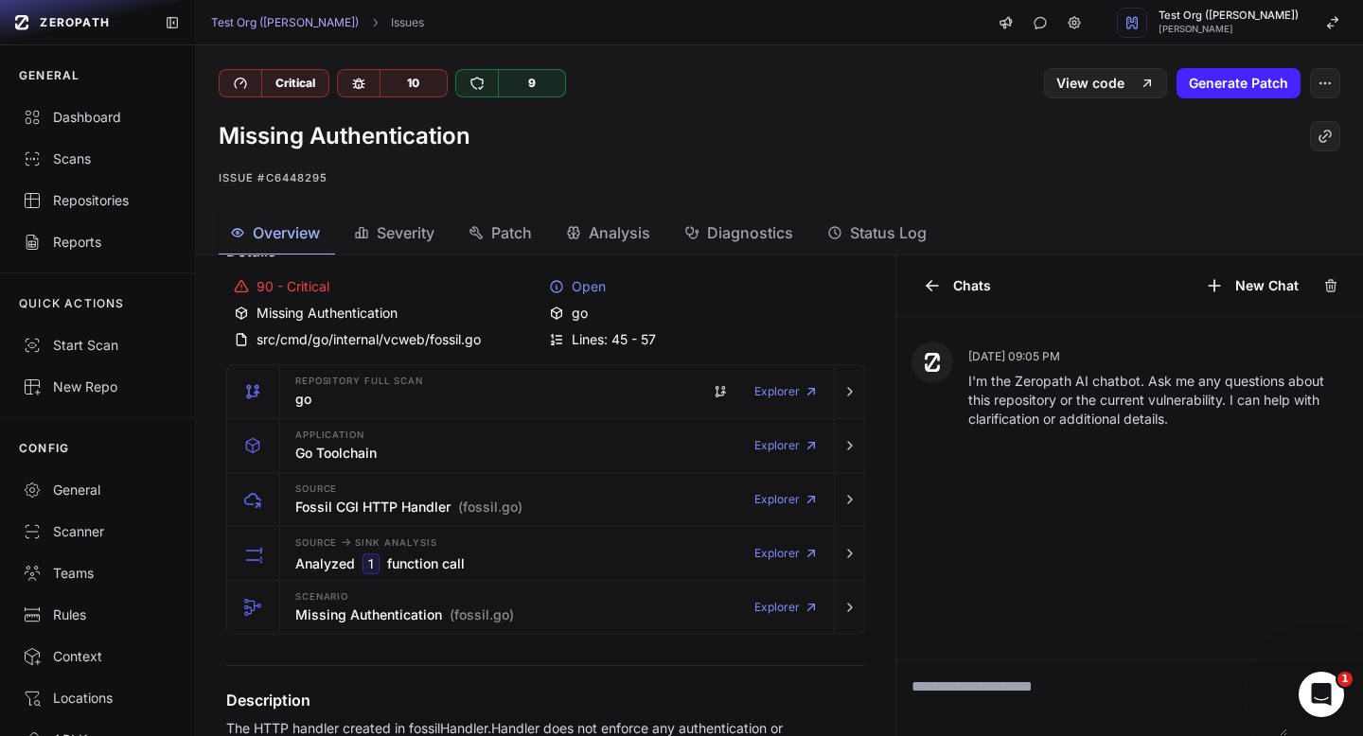
drag, startPoint x: 572, startPoint y: 336, endPoint x: 703, endPoint y: 337, distance: 131.5
click at [703, 337] on div "Lines: 45 - 57" at bounding box center [703, 339] width 308 height 19
drag, startPoint x: 684, startPoint y: 339, endPoint x: 676, endPoint y: 343, distance: 9.7
click at [676, 343] on div "Lines: 45 - 57" at bounding box center [703, 339] width 308 height 19
click at [656, 338] on div "Lines: 45 - 57" at bounding box center [703, 339] width 308 height 19
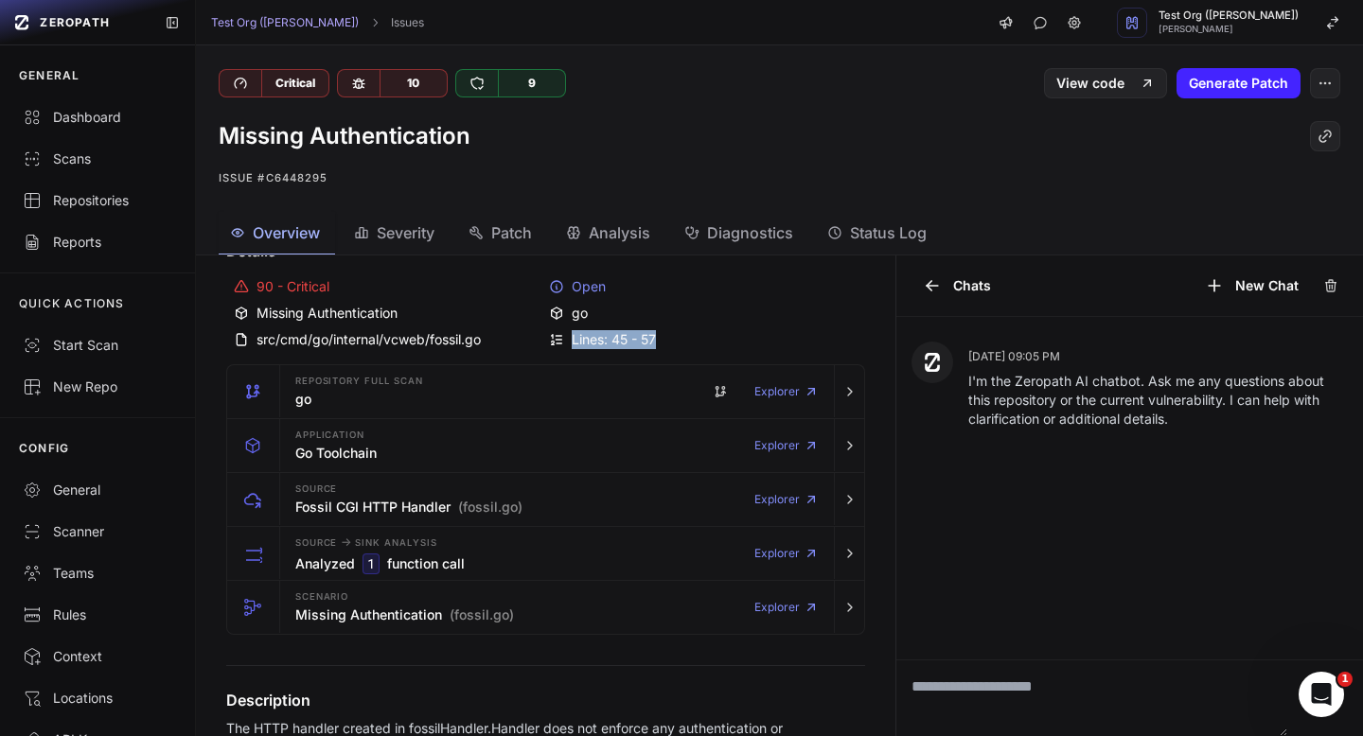
copy div "Lines: 45 - 57"
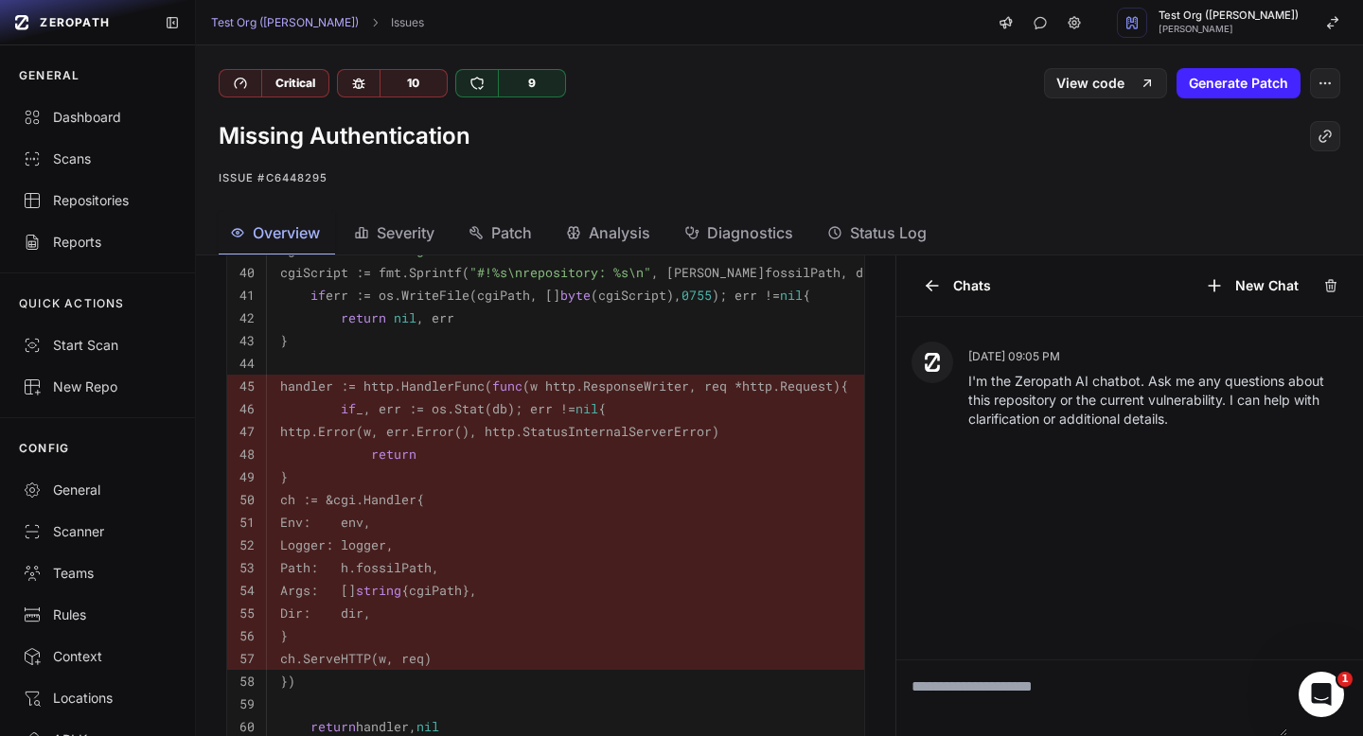
scroll to position [858, 0]
